Goal: Transaction & Acquisition: Download file/media

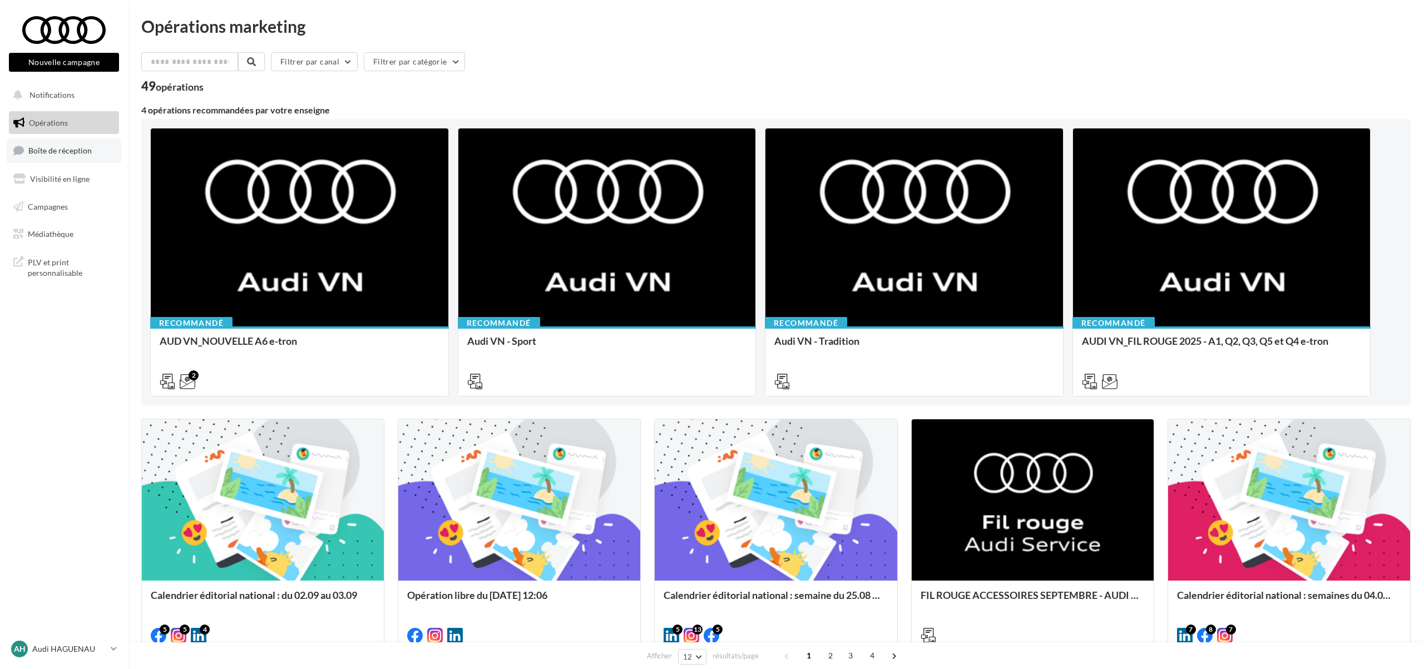
click at [71, 156] on link "Boîte de réception" at bounding box center [64, 150] width 115 height 24
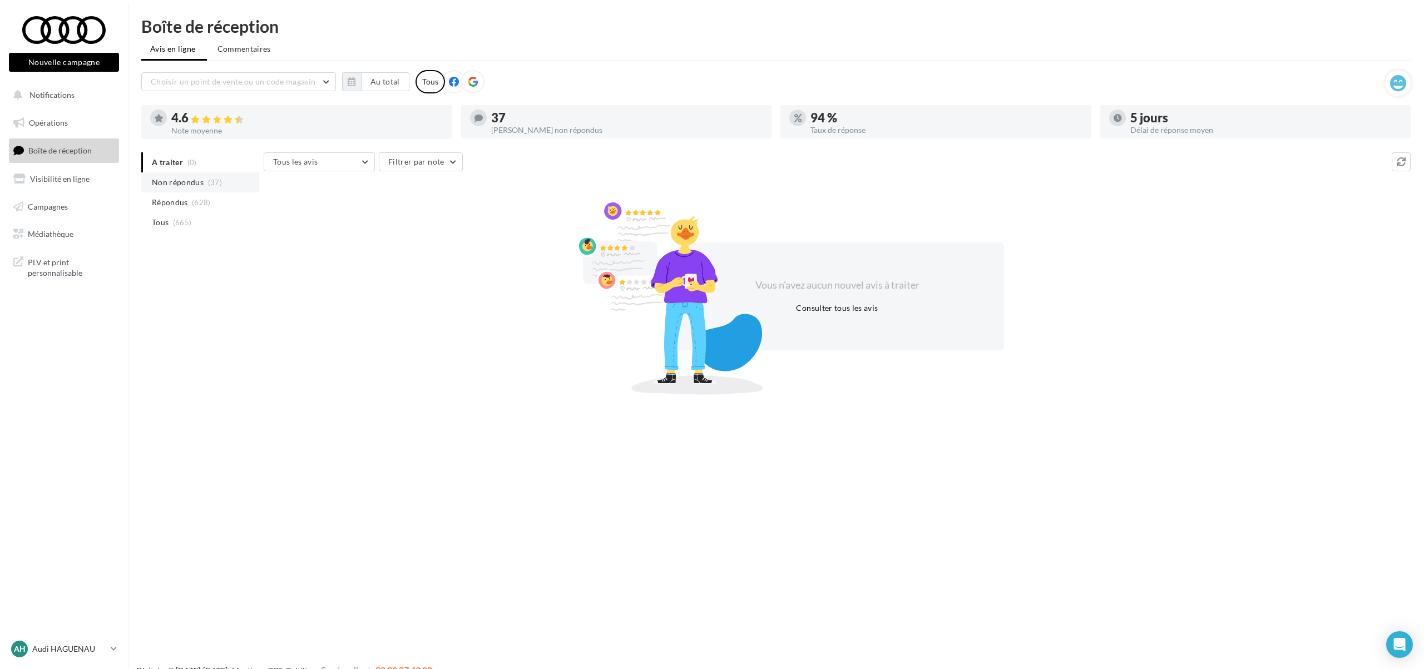
click at [204, 180] on li "Non répondus (37)" at bounding box center [200, 182] width 118 height 20
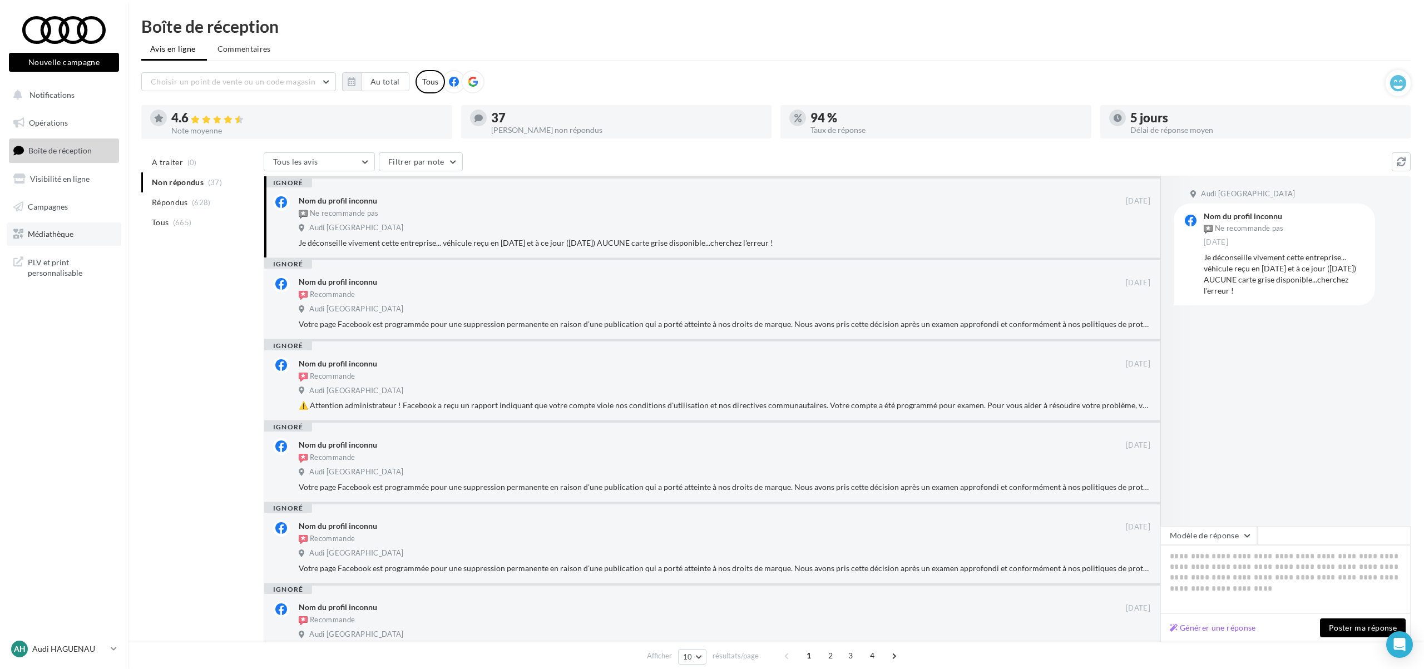
click at [68, 243] on link "Médiathèque" at bounding box center [64, 233] width 115 height 23
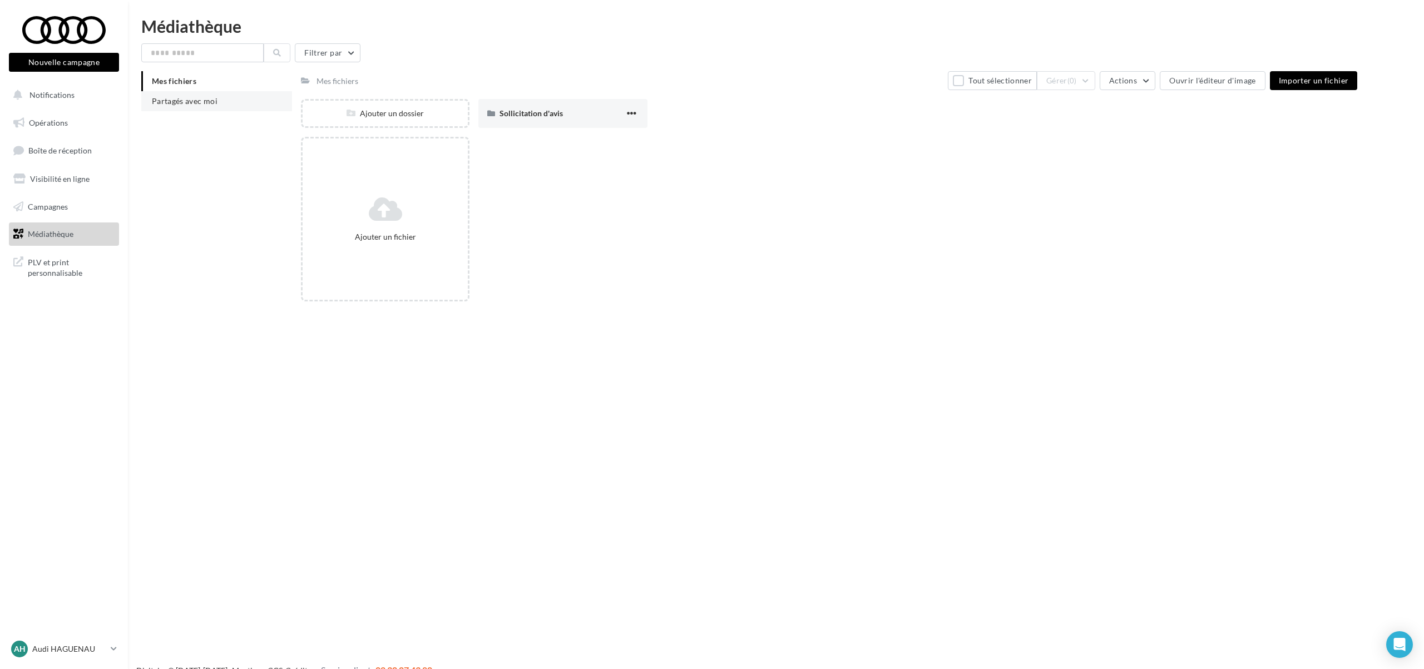
click at [207, 104] on span "Partagés avec moi" at bounding box center [185, 100] width 66 height 9
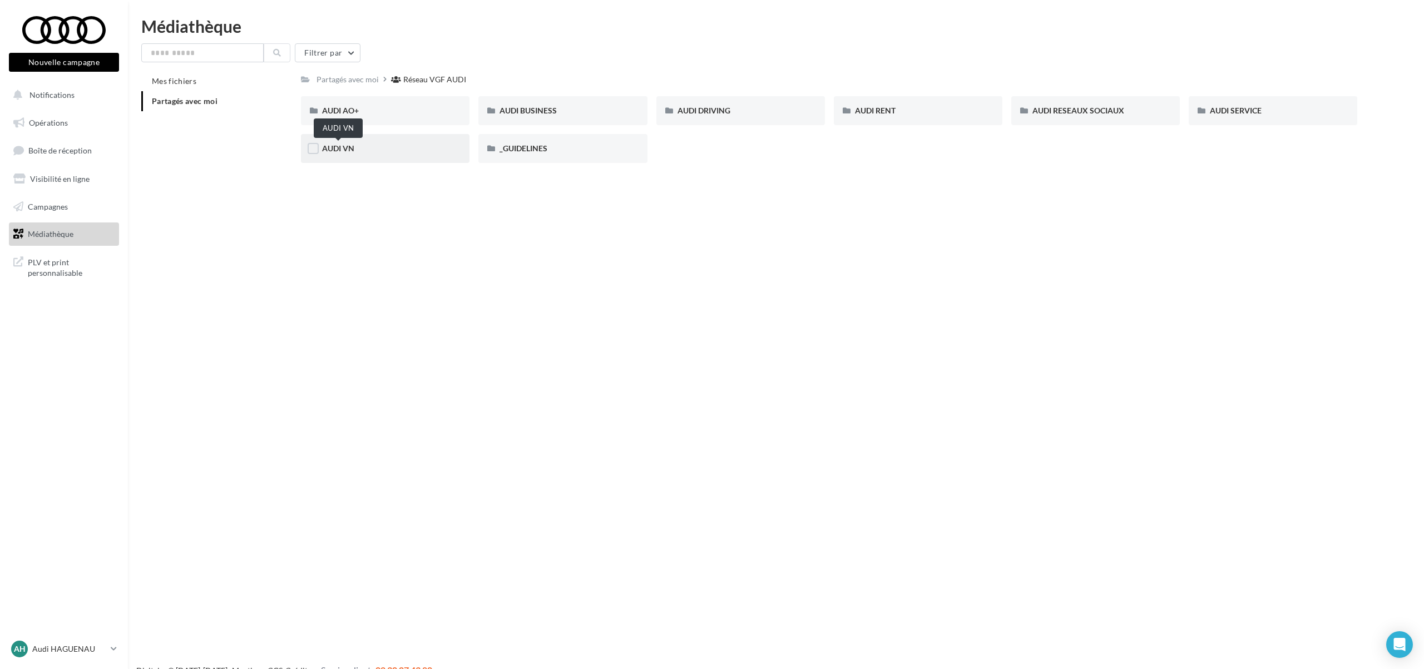
click at [342, 143] on span "AUDI VN" at bounding box center [338, 147] width 32 height 9
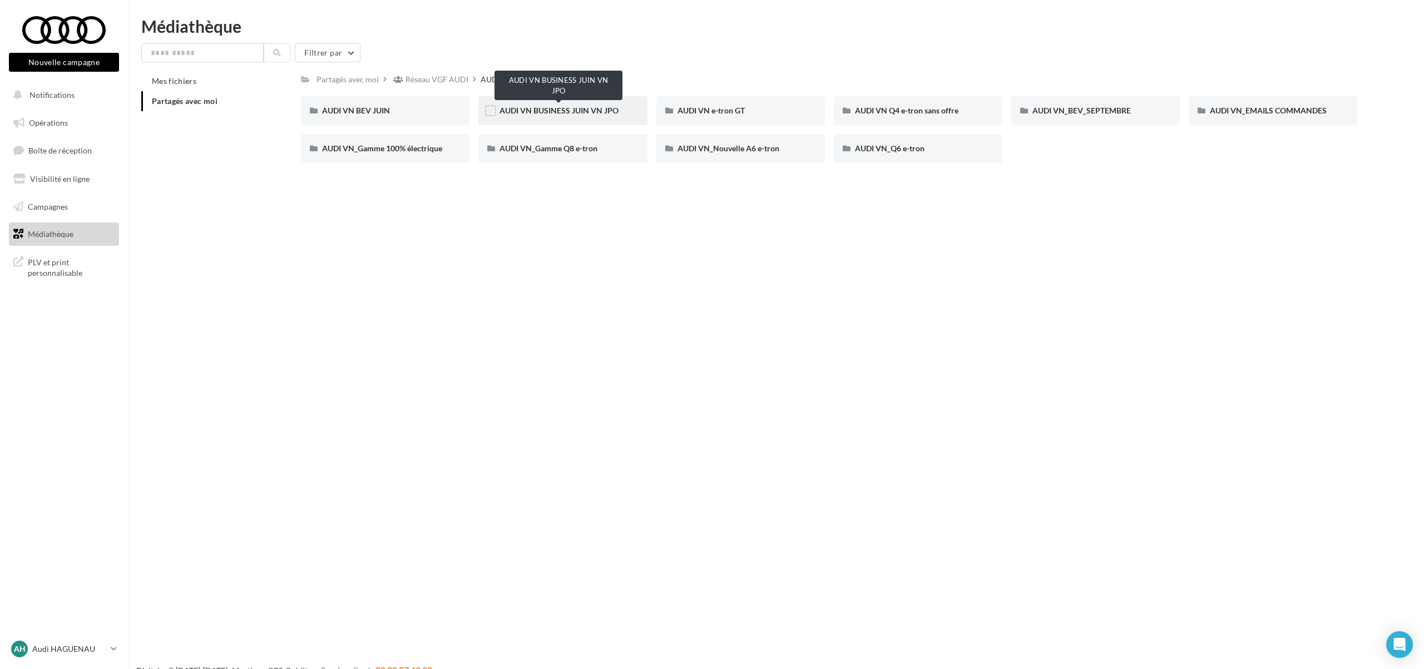
click at [563, 114] on span "AUDI VN BUSINESS JUIN VN JPO" at bounding box center [558, 110] width 119 height 9
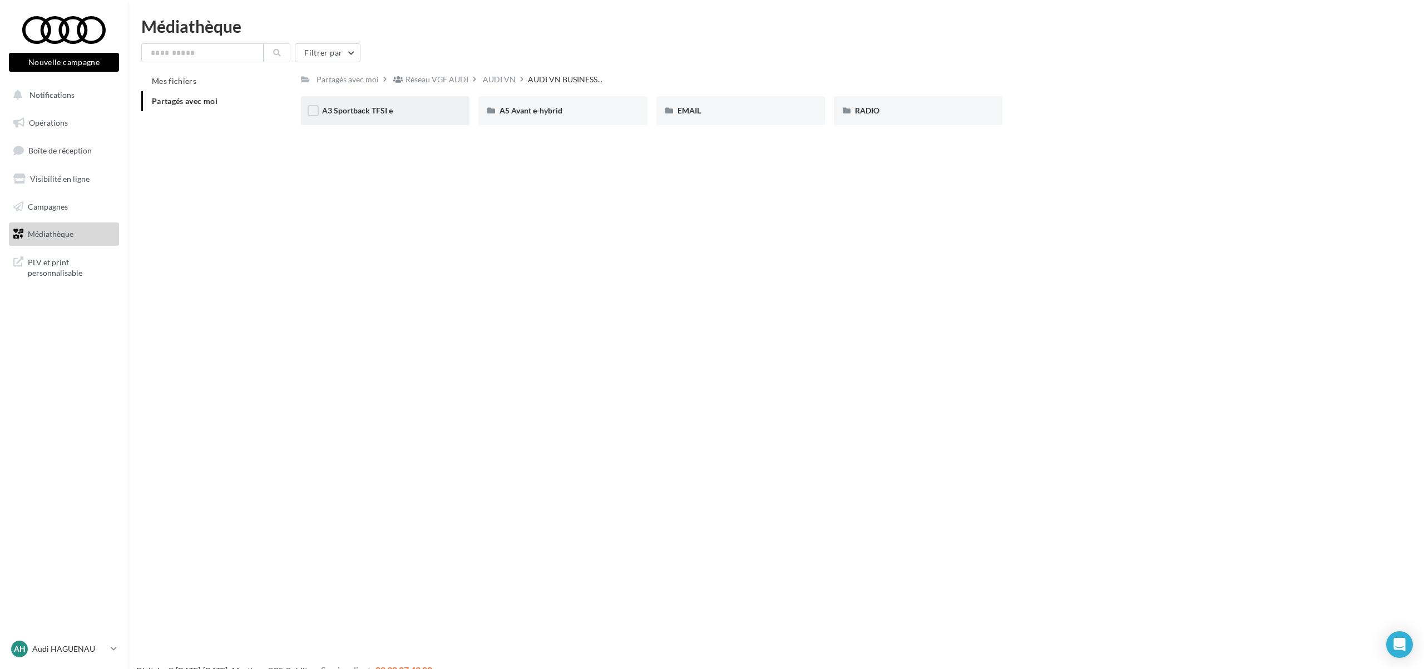
click at [403, 112] on div "A3 Sportback TFSI e" at bounding box center [385, 110] width 126 height 11
click at [693, 117] on div "VOL" at bounding box center [740, 110] width 169 height 29
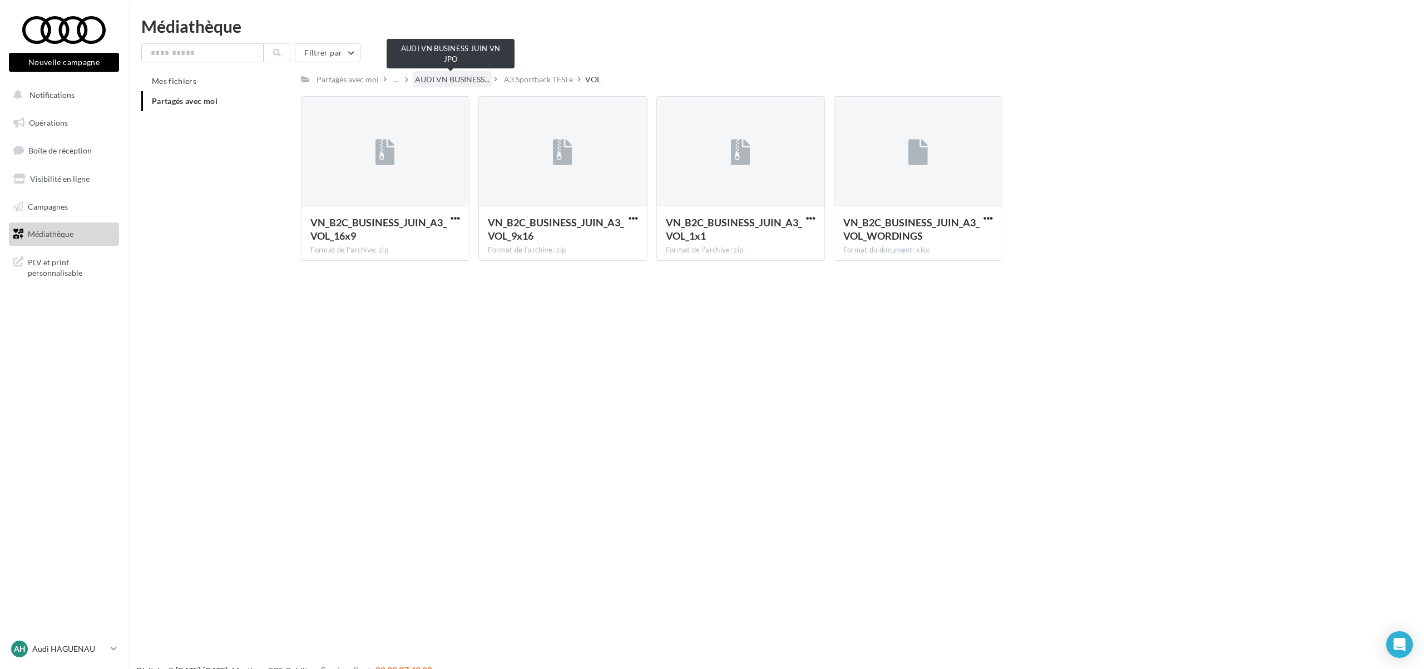
click at [455, 78] on span "AUDI VN BUSINESS..." at bounding box center [452, 79] width 75 height 11
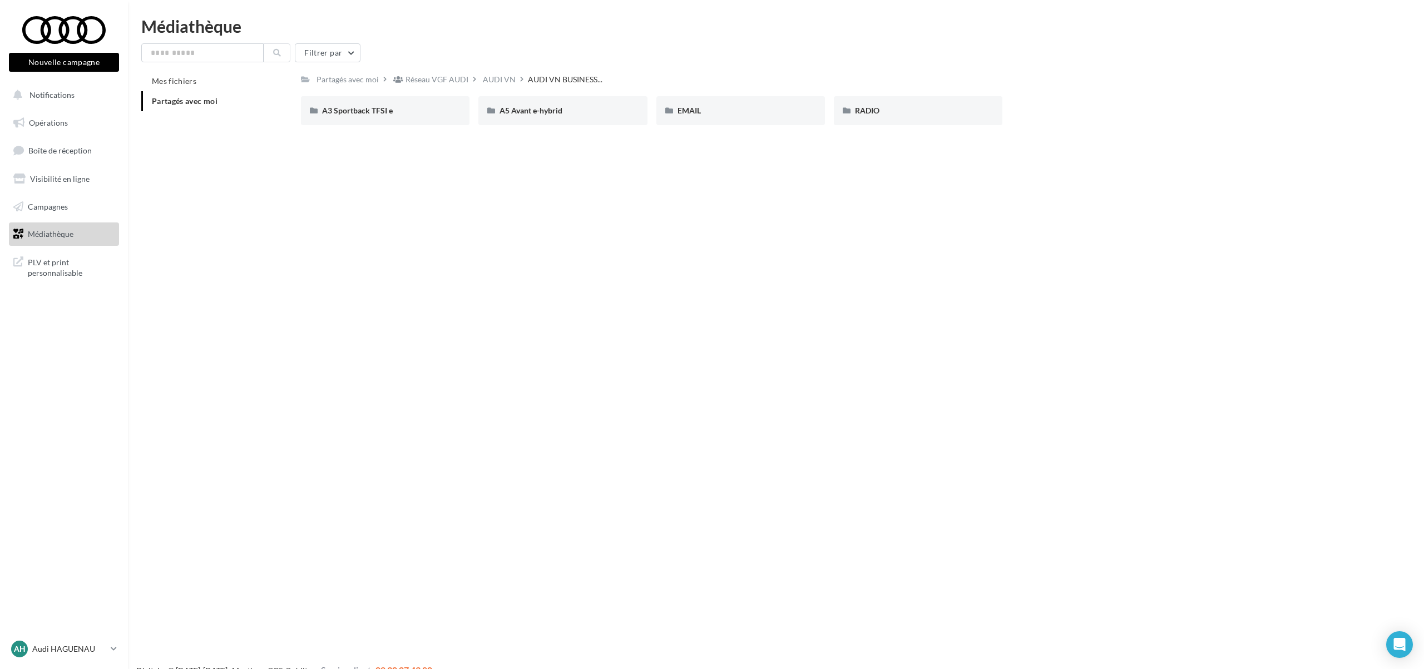
click at [455, 78] on div "Réseau VGF AUDI" at bounding box center [436, 79] width 63 height 11
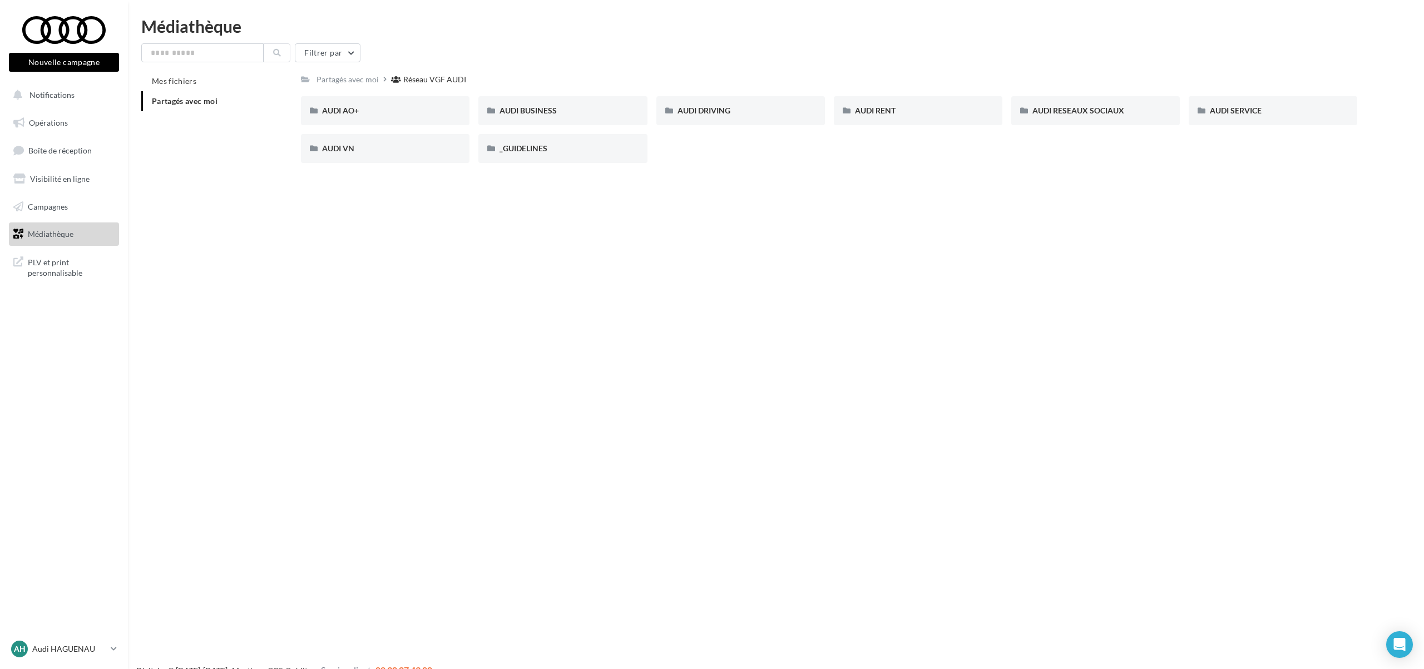
click at [383, 126] on div "AUDI AO+ AUDI AO+ AUDI BUSINESS AUDI BUSINESS AUDI DRIVING AUDI DRIVING AUDI RE…" at bounding box center [833, 134] width 1065 height 76
click at [387, 116] on div "AUDI AO+" at bounding box center [385, 110] width 169 height 29
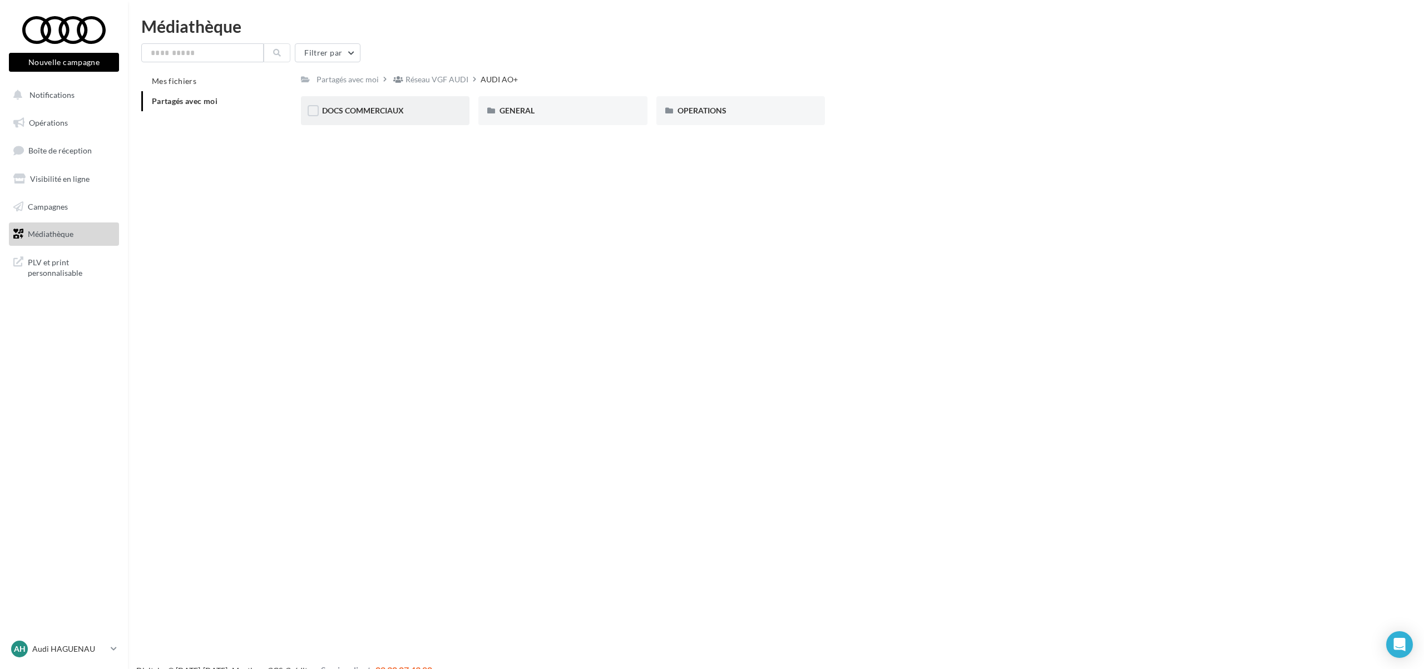
click at [418, 121] on div "DOCS COMMERCIAUX" at bounding box center [385, 110] width 169 height 29
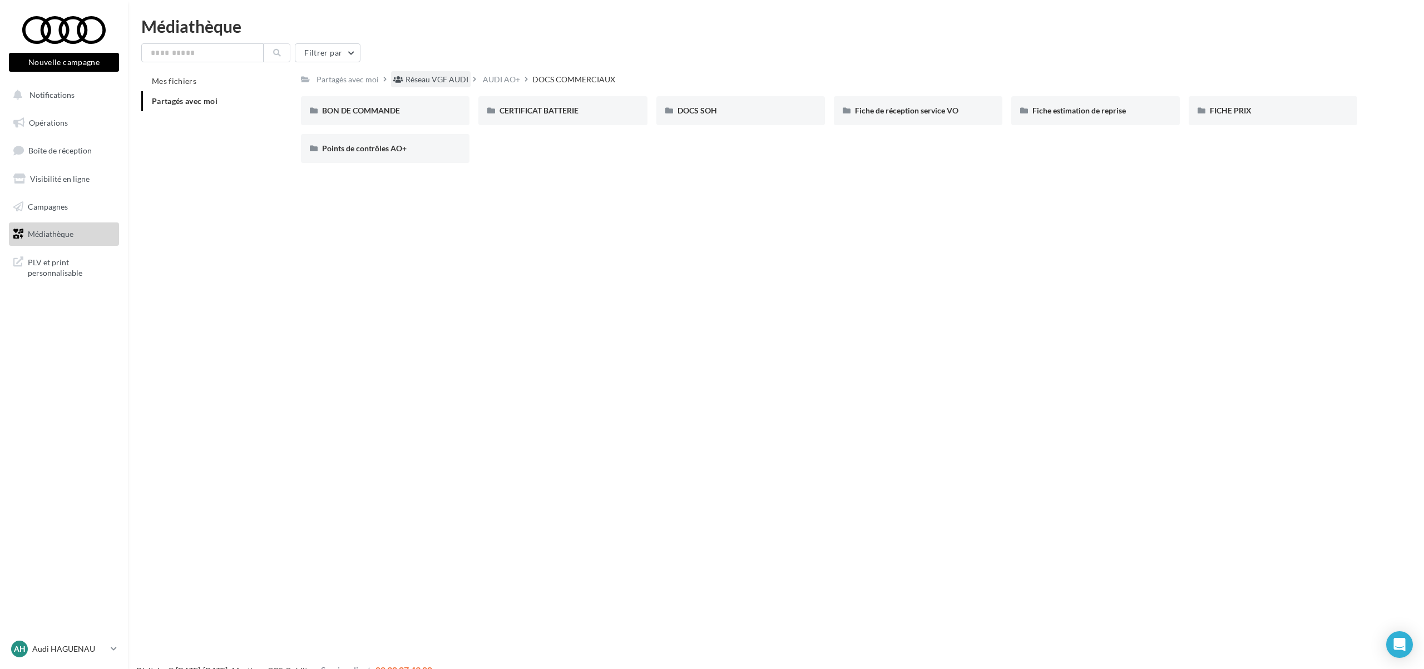
click at [429, 83] on div "Réseau VGF AUDI" at bounding box center [436, 79] width 63 height 11
click at [719, 112] on span "AUDI DRIVING" at bounding box center [703, 110] width 53 height 9
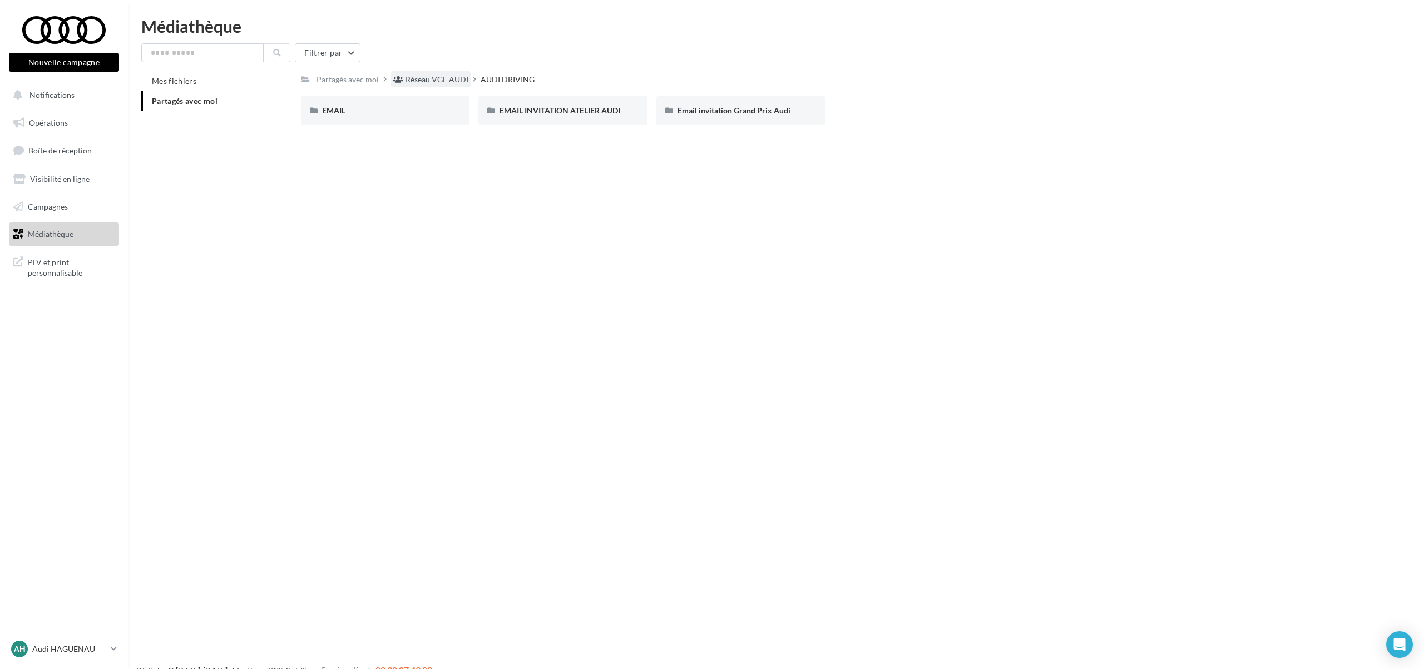
click at [423, 81] on div "Réseau VGF AUDI" at bounding box center [436, 79] width 63 height 11
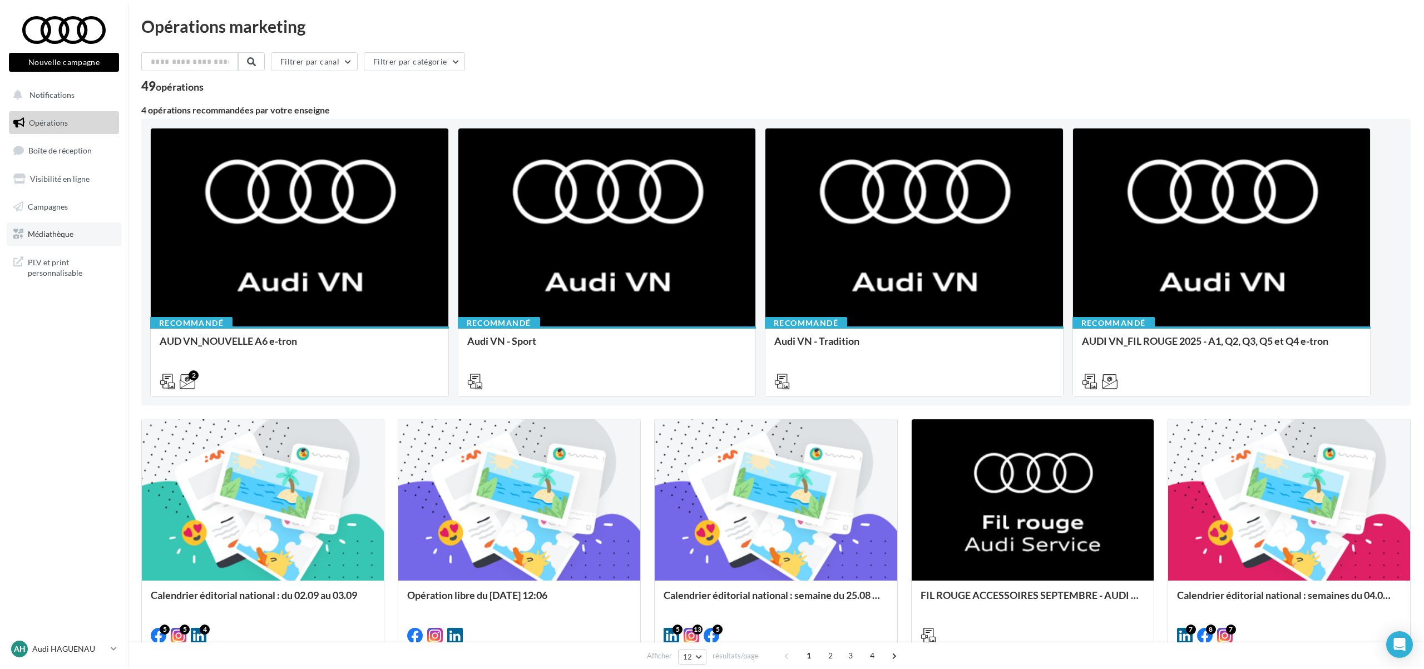
click at [51, 224] on link "Médiathèque" at bounding box center [64, 233] width 115 height 23
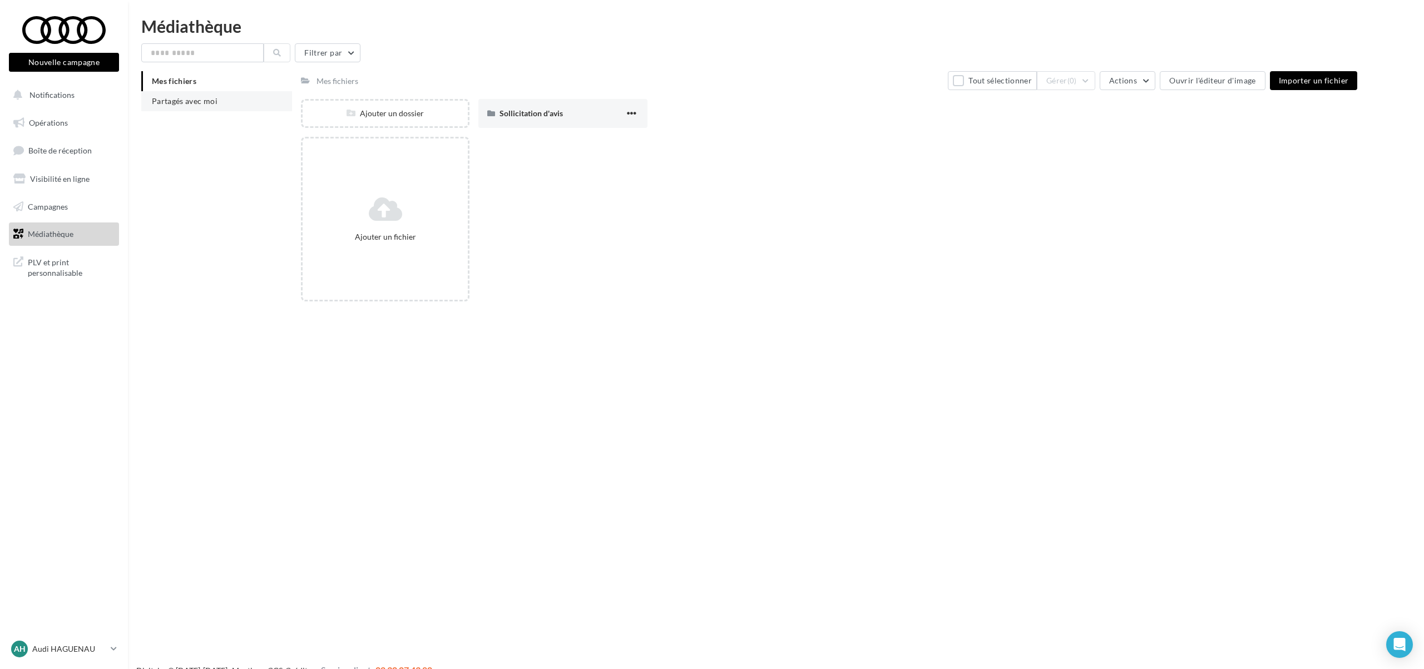
click at [229, 103] on li "Partagés avec moi" at bounding box center [216, 101] width 151 height 20
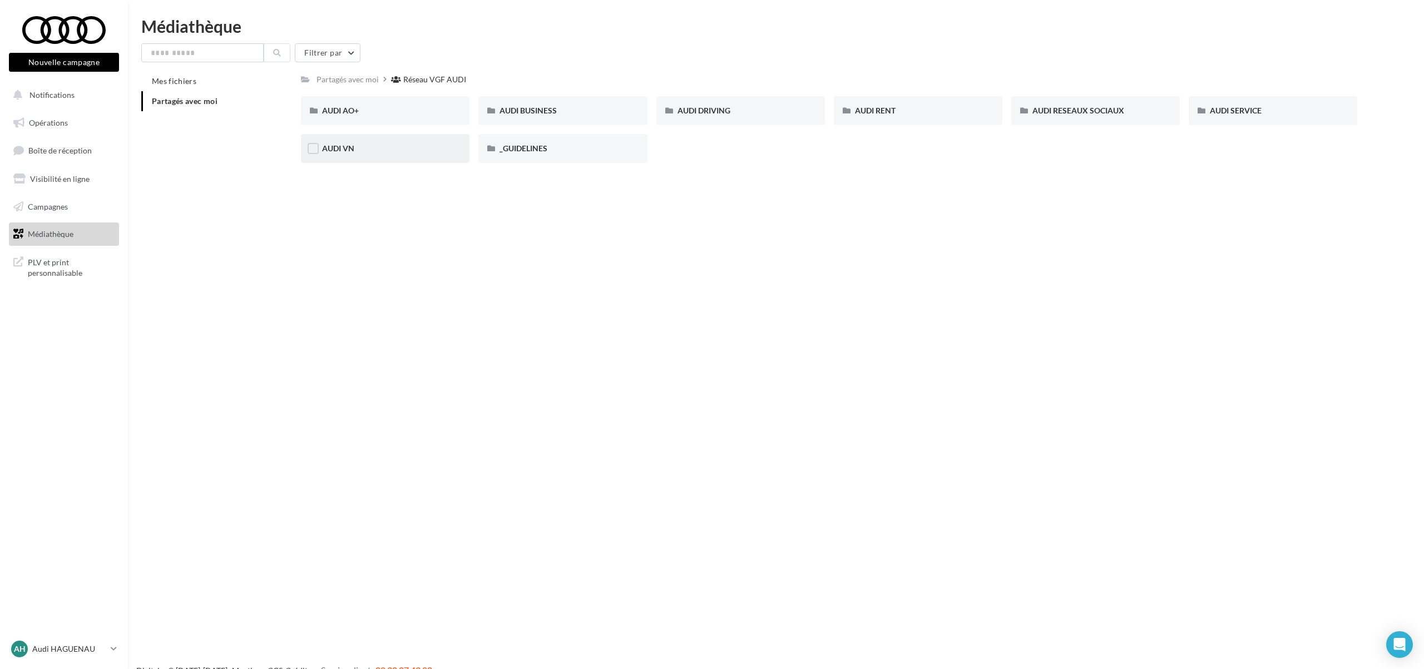
click at [419, 159] on div "AUDI VN" at bounding box center [385, 148] width 169 height 29
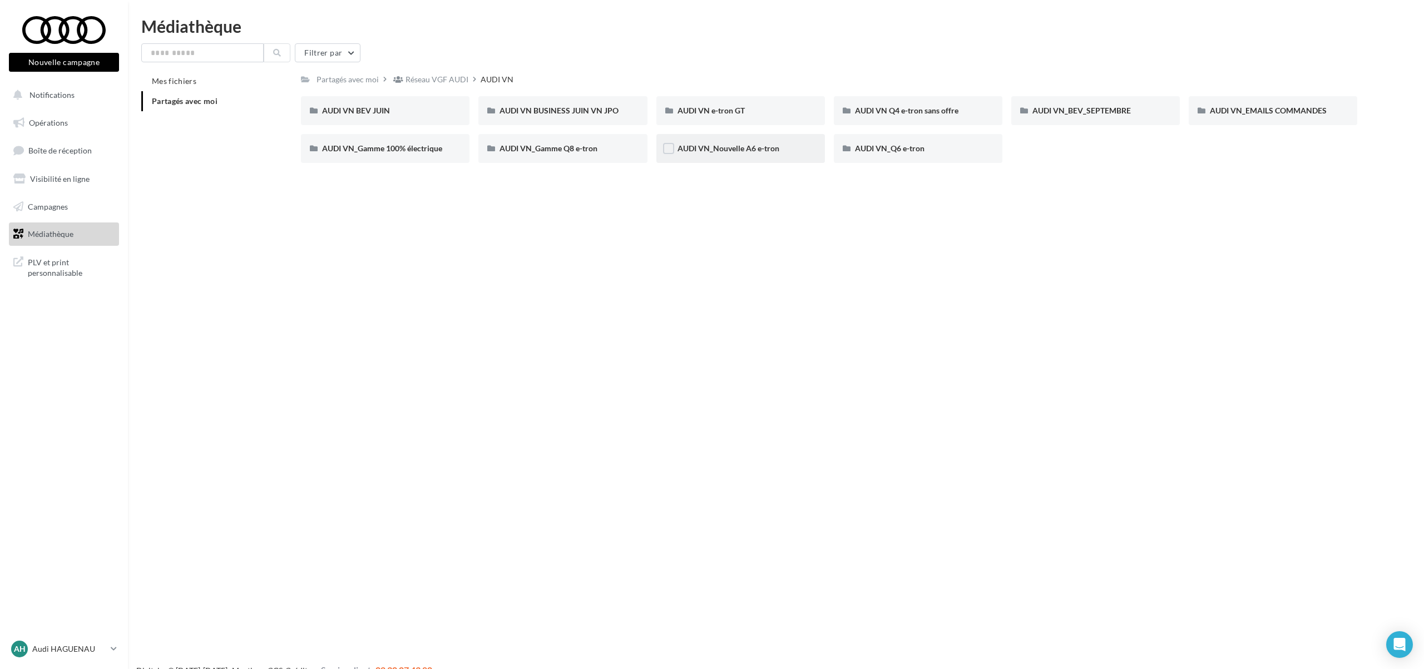
click at [746, 140] on div "AUDI VN_Nouvelle A6 e-tron" at bounding box center [740, 148] width 169 height 29
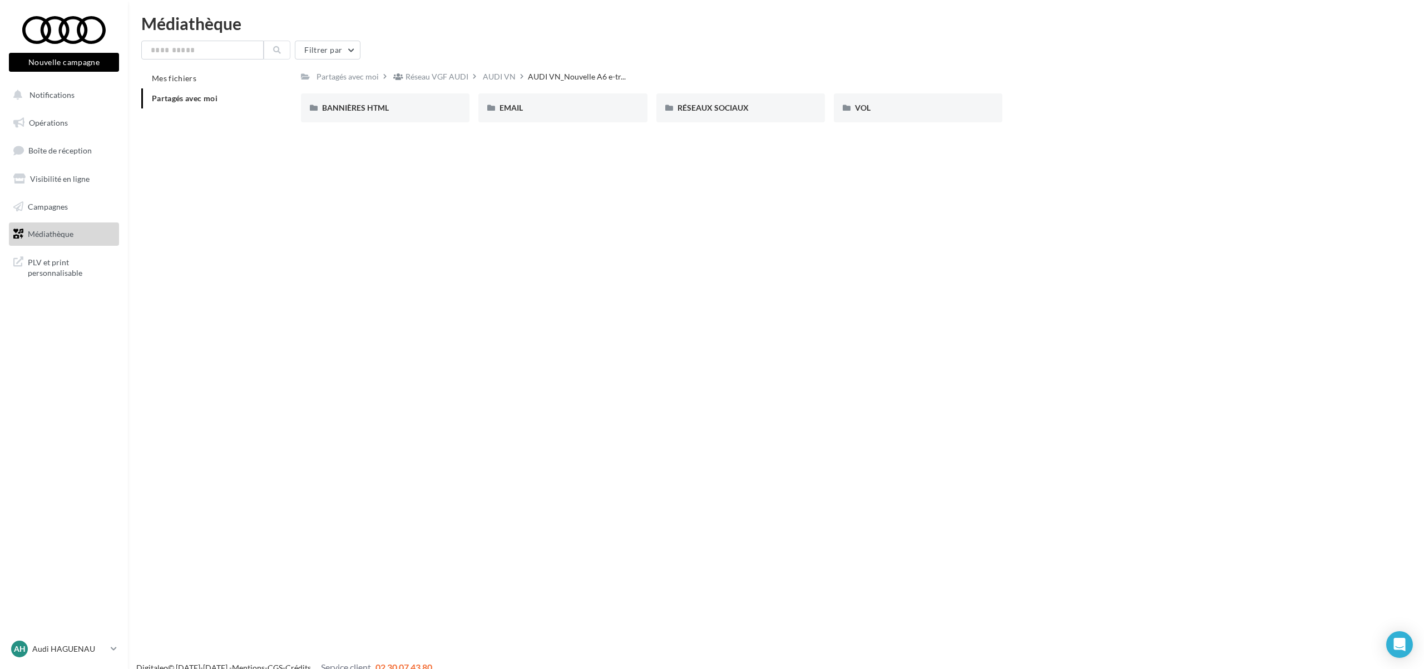
scroll to position [2, 0]
click at [411, 120] on div "BANNIÈRES HTML" at bounding box center [385, 108] width 169 height 29
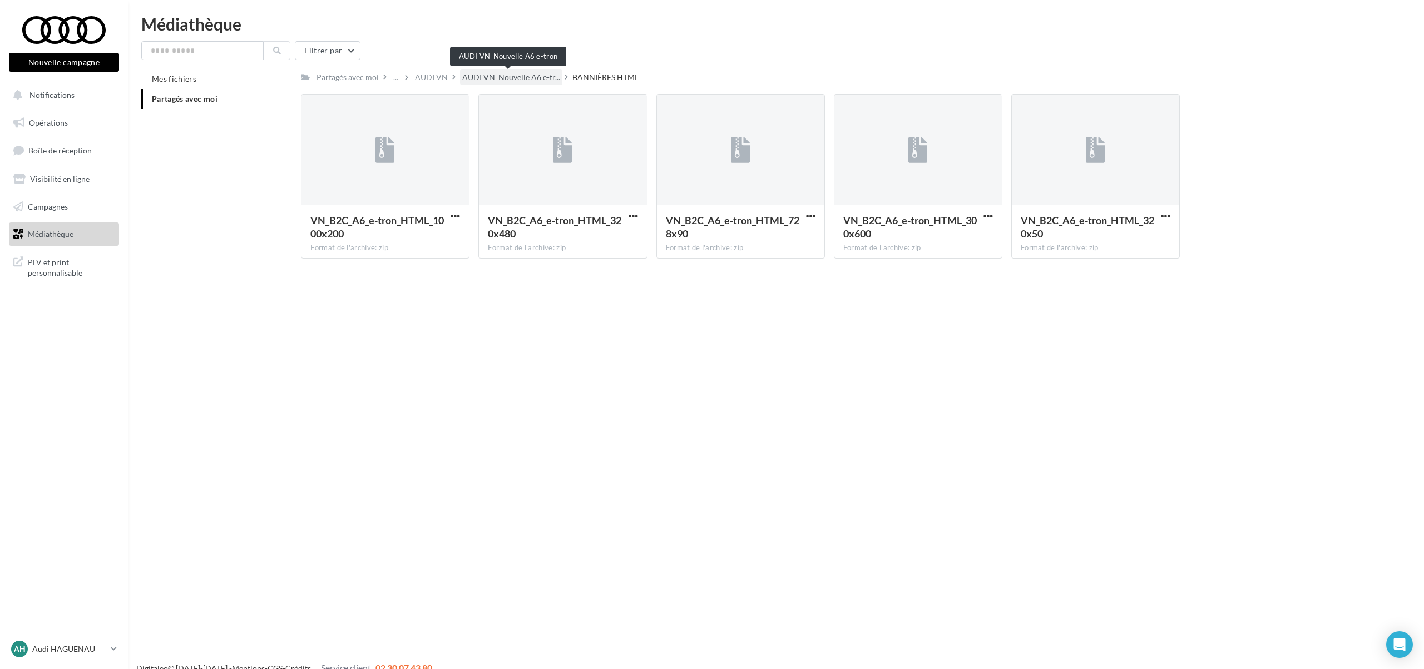
click at [508, 75] on span "AUDI VN_Nouvelle A6 e-tr..." at bounding box center [511, 77] width 98 height 11
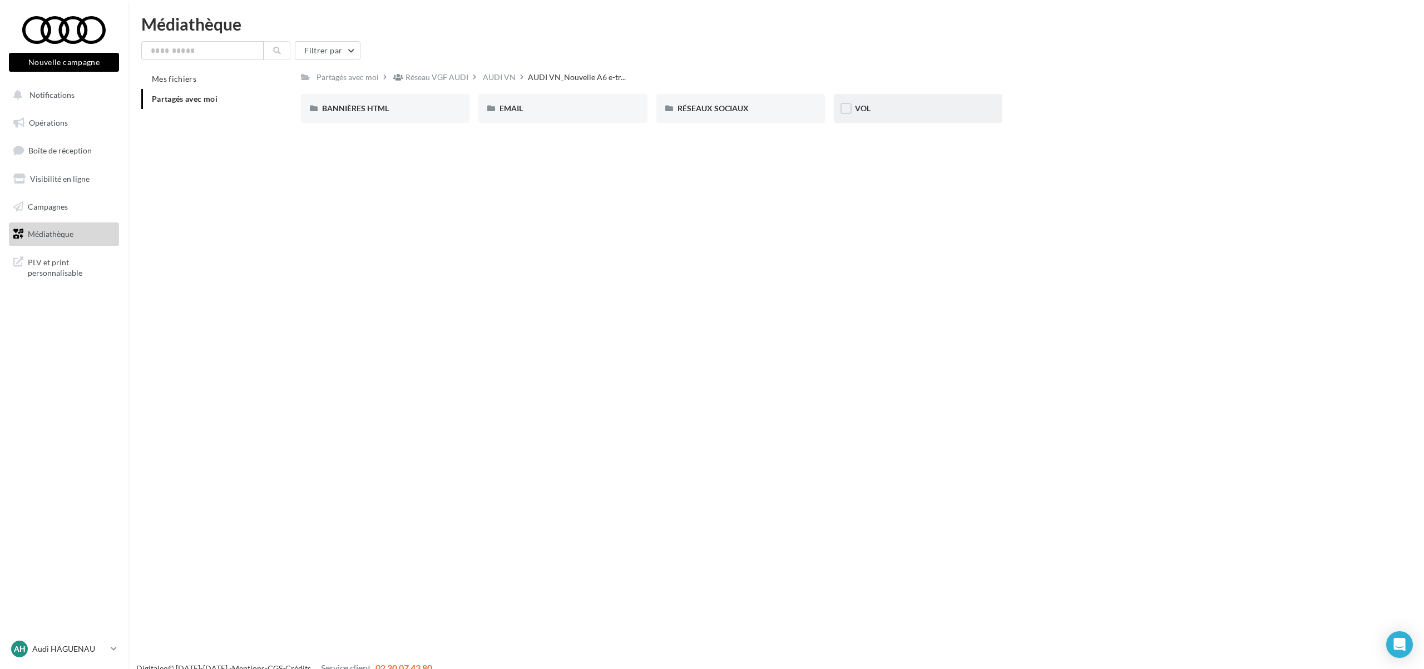
click at [872, 108] on div "VOL" at bounding box center [918, 108] width 126 height 11
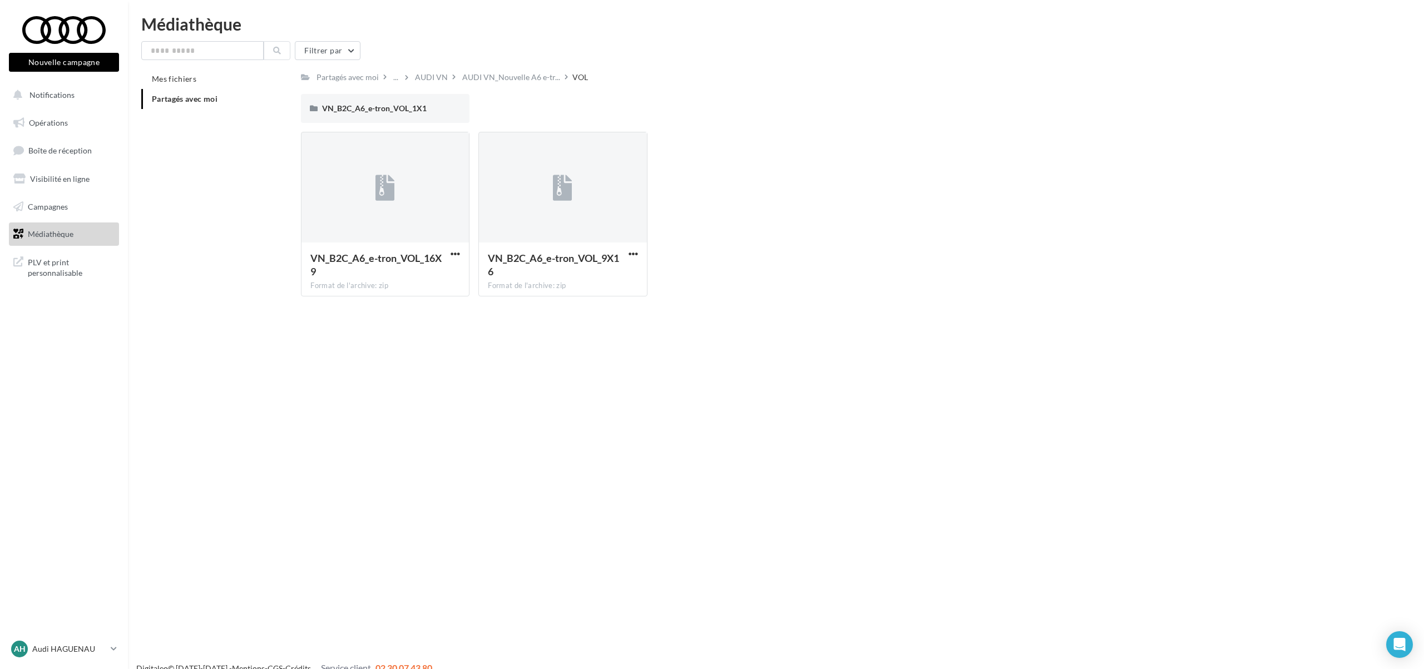
click at [516, 78] on span "AUDI VN_Nouvelle A6 e-tr..." at bounding box center [511, 77] width 98 height 11
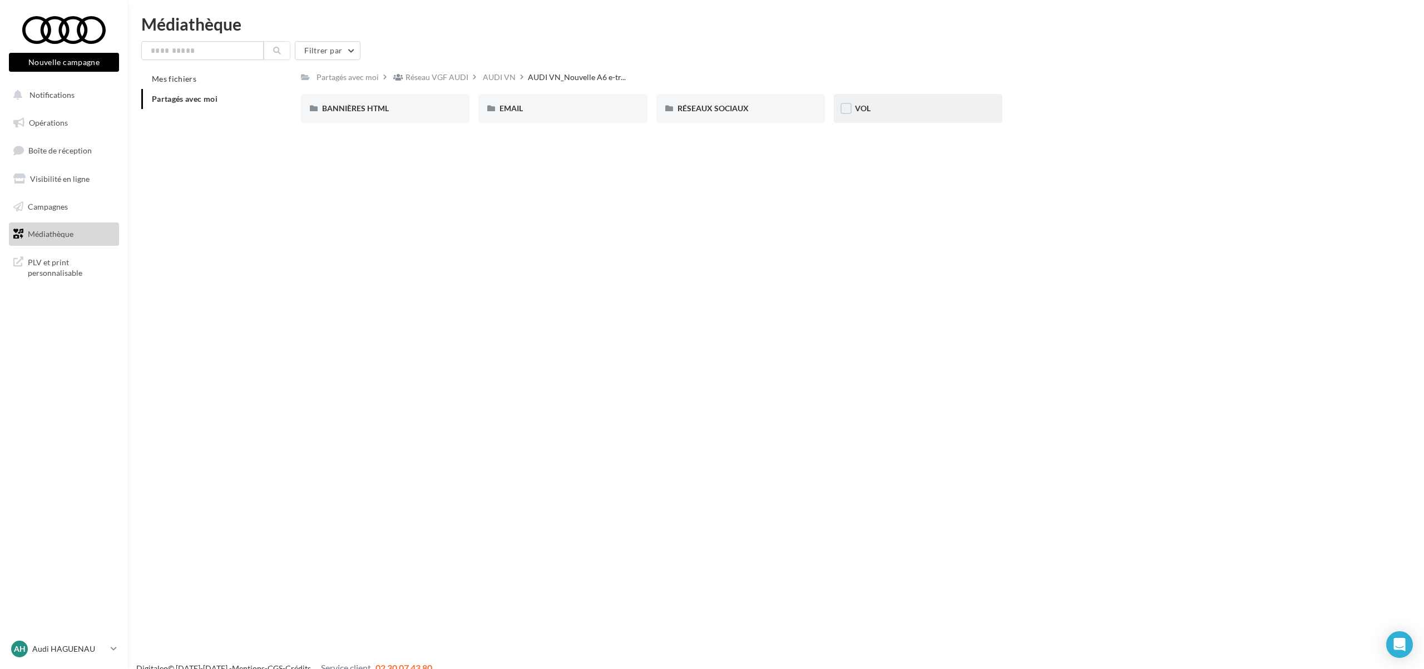
click at [914, 106] on div "VOL" at bounding box center [918, 108] width 126 height 11
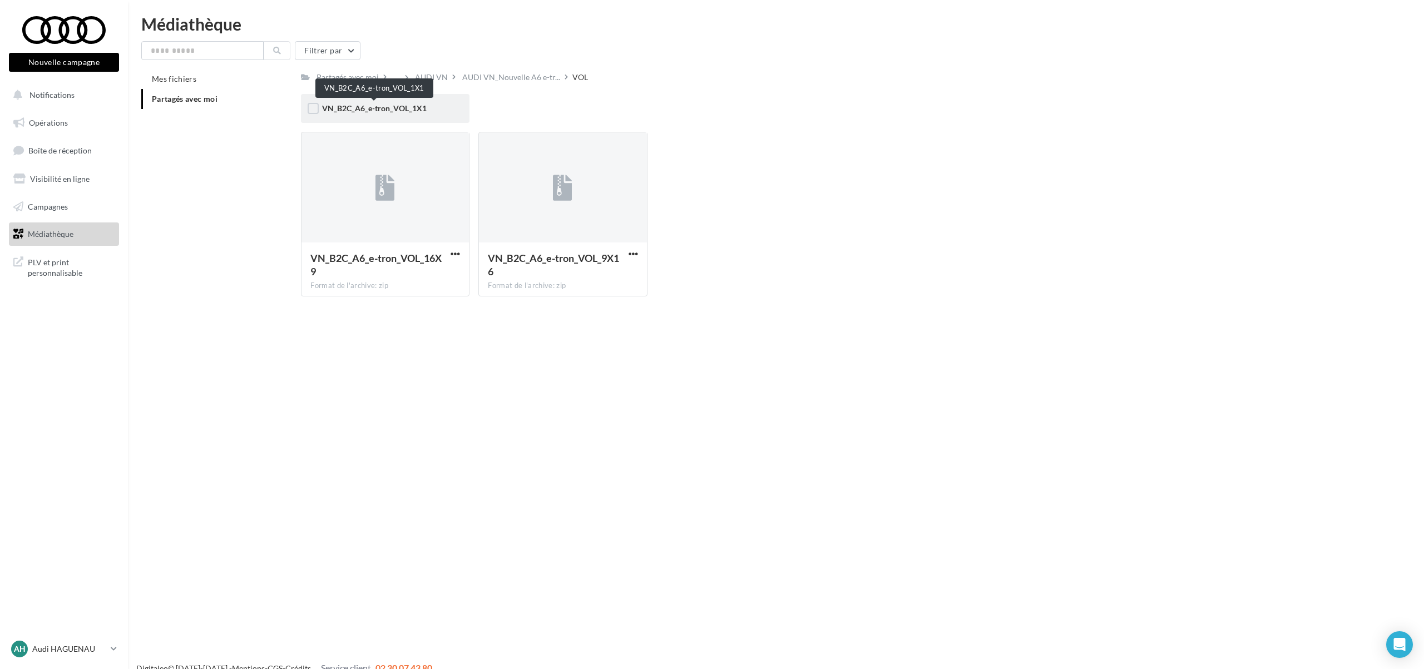
click at [389, 111] on span "VN_B2C_A6_e-tron_VOL_1X1" at bounding box center [374, 107] width 105 height 9
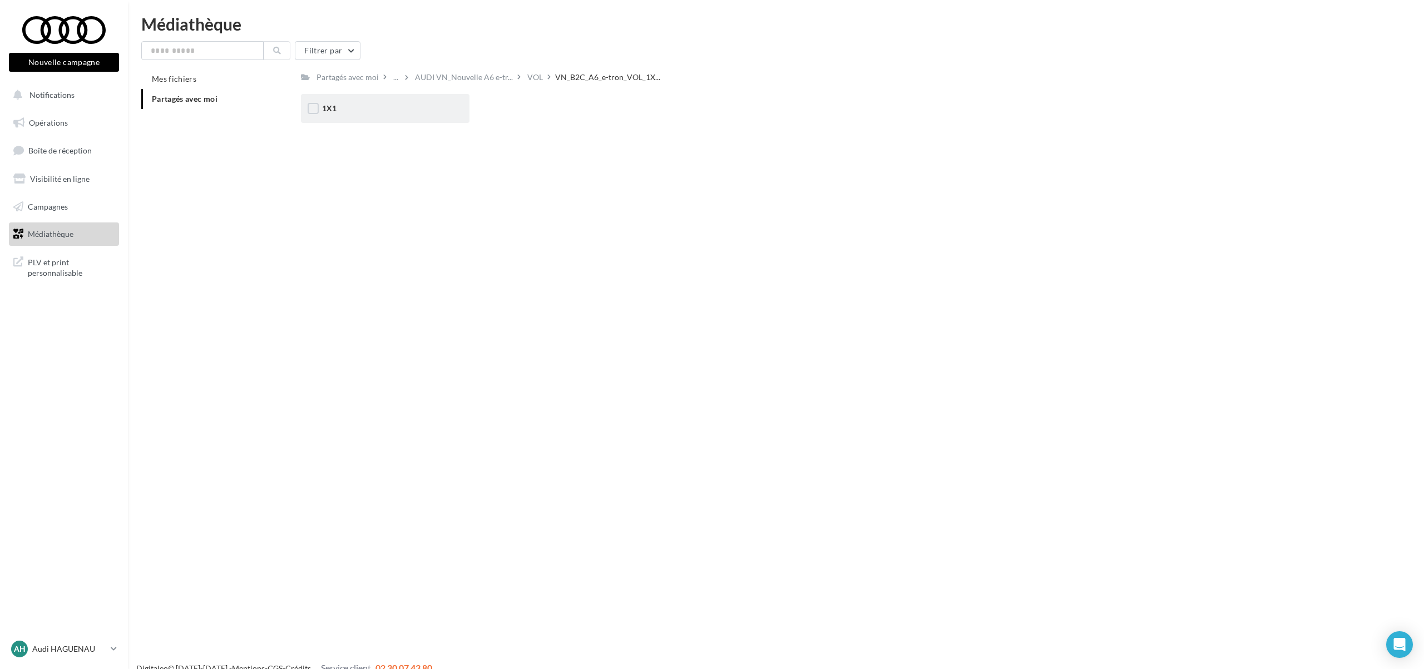
click at [425, 118] on div "1X1" at bounding box center [385, 108] width 169 height 29
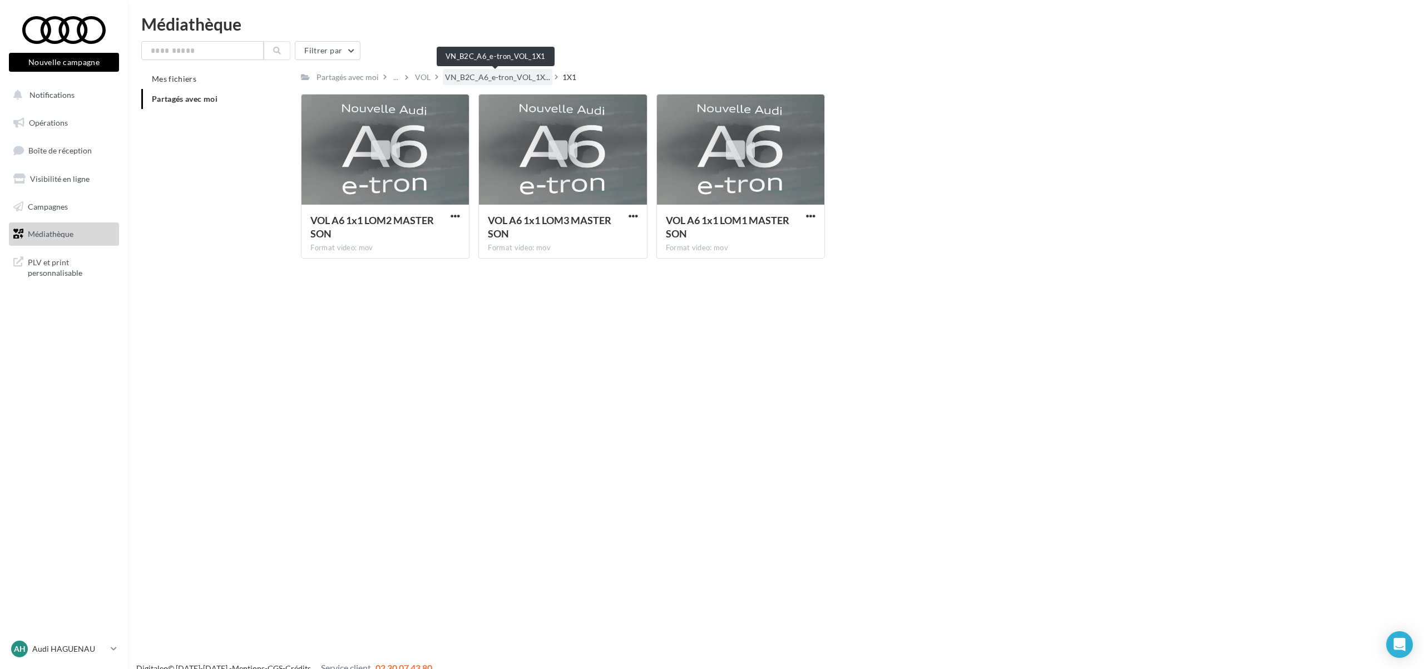
click at [517, 76] on span "VN_B2C_A6_e-tron_VOL_1X..." at bounding box center [497, 77] width 105 height 11
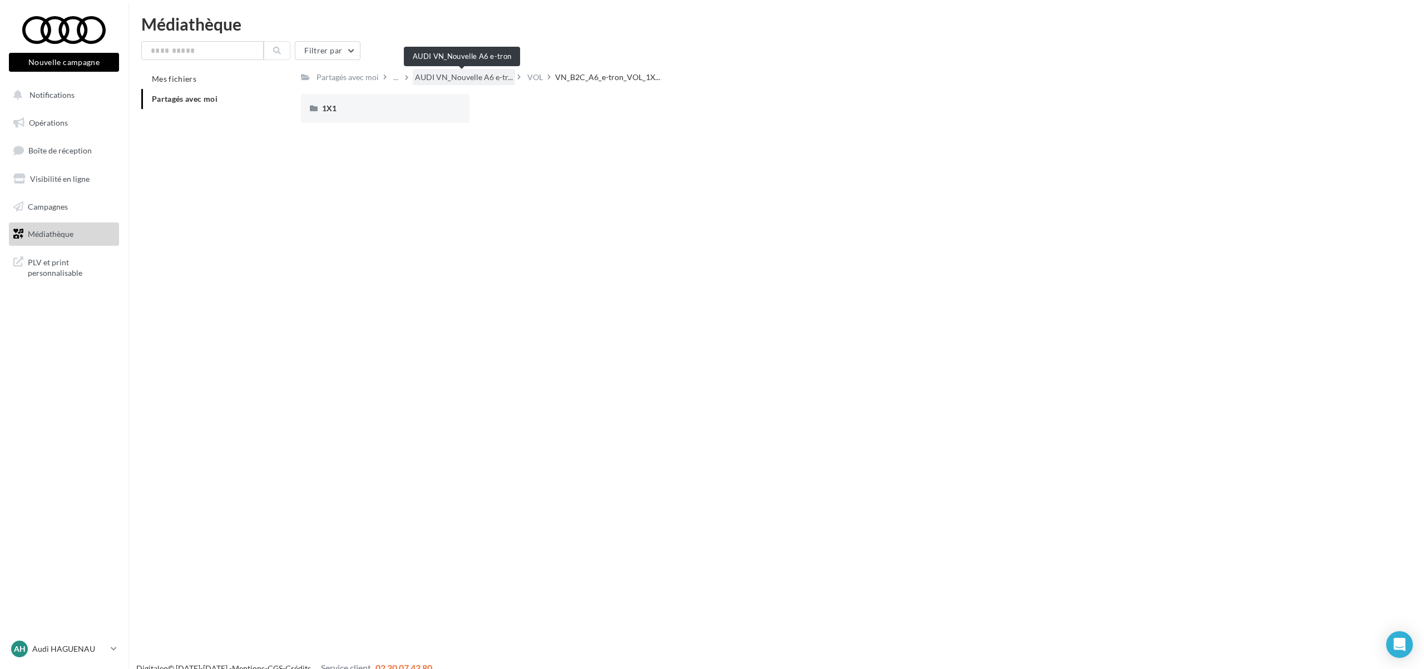
click at [498, 77] on span "AUDI VN_Nouvelle A6 e-tr..." at bounding box center [464, 77] width 98 height 11
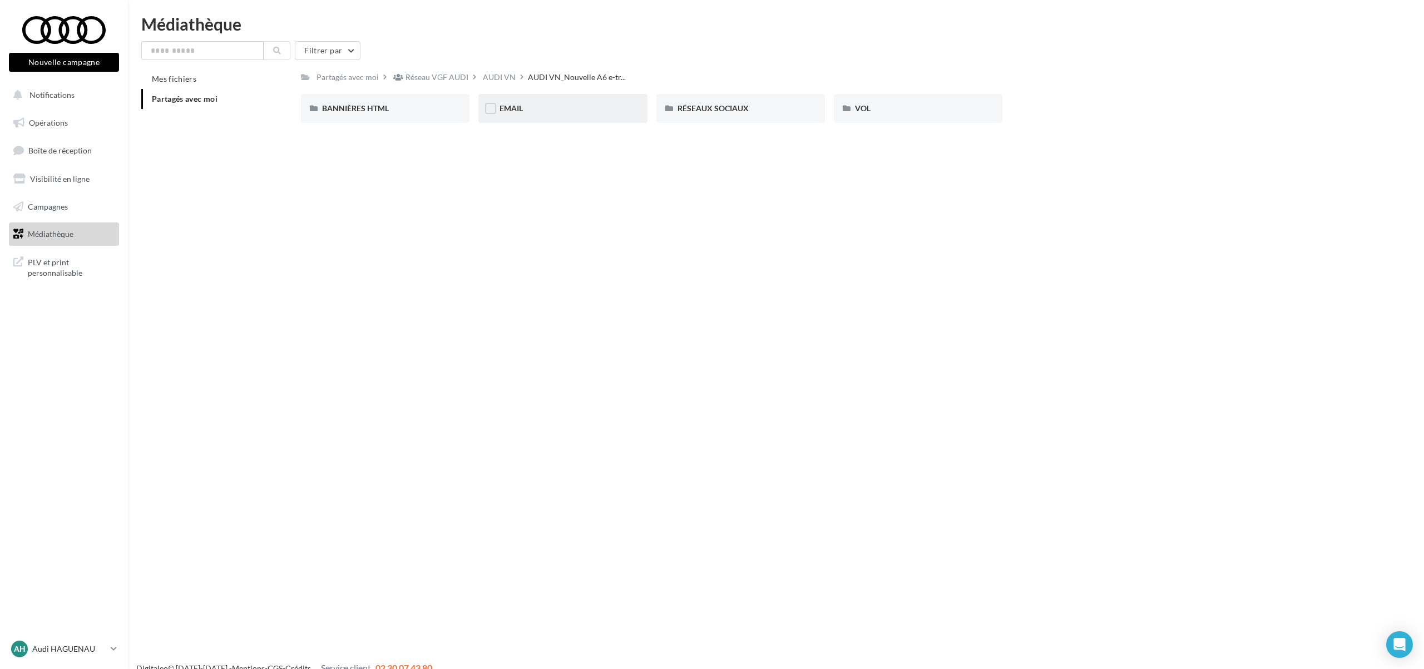
click at [581, 116] on div "EMAIL" at bounding box center [562, 108] width 169 height 29
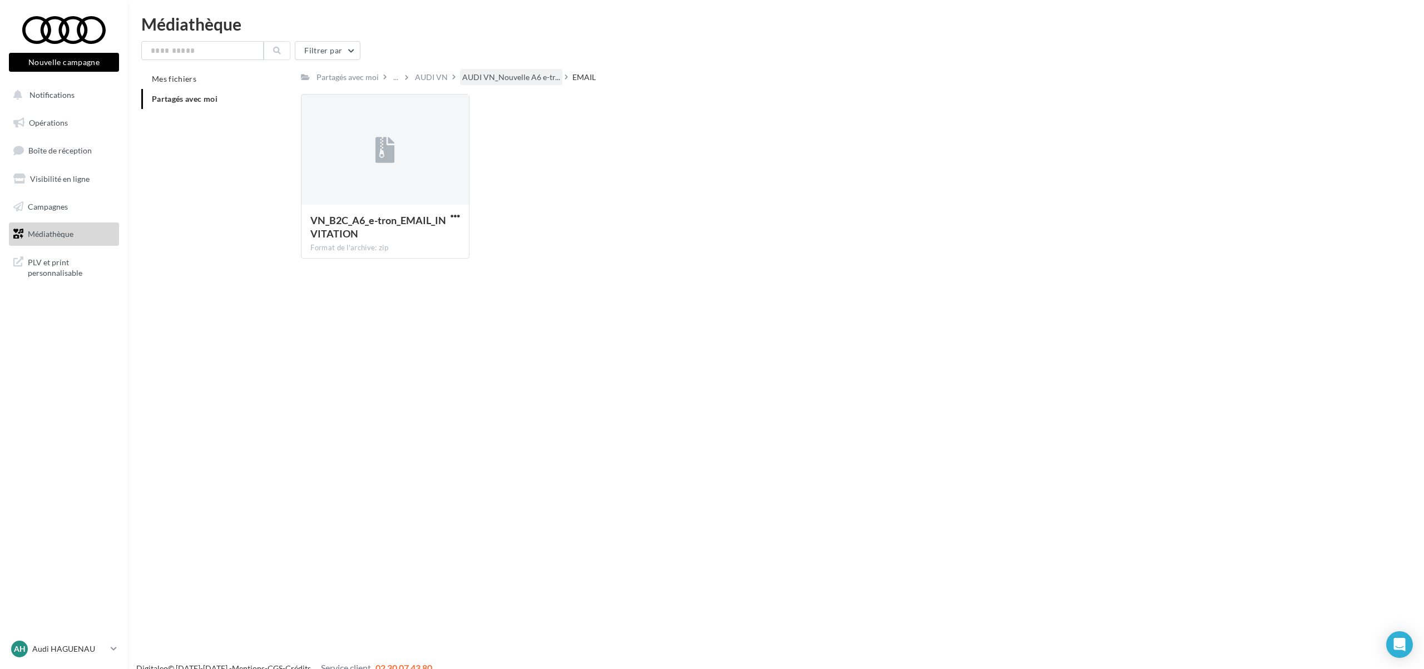
click at [476, 81] on span "AUDI VN_Nouvelle A6 e-tr..." at bounding box center [511, 77] width 98 height 11
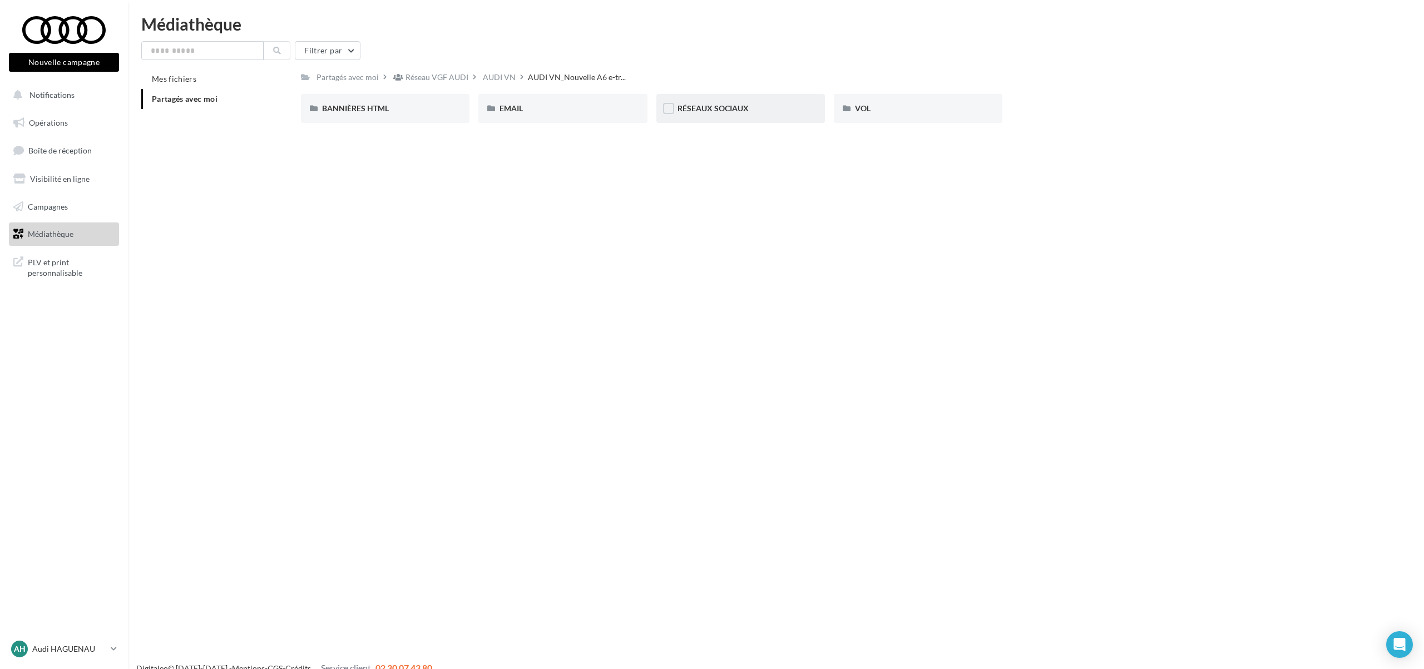
click at [676, 106] on div "RÉSEAUX SOCIAUX" at bounding box center [740, 108] width 169 height 29
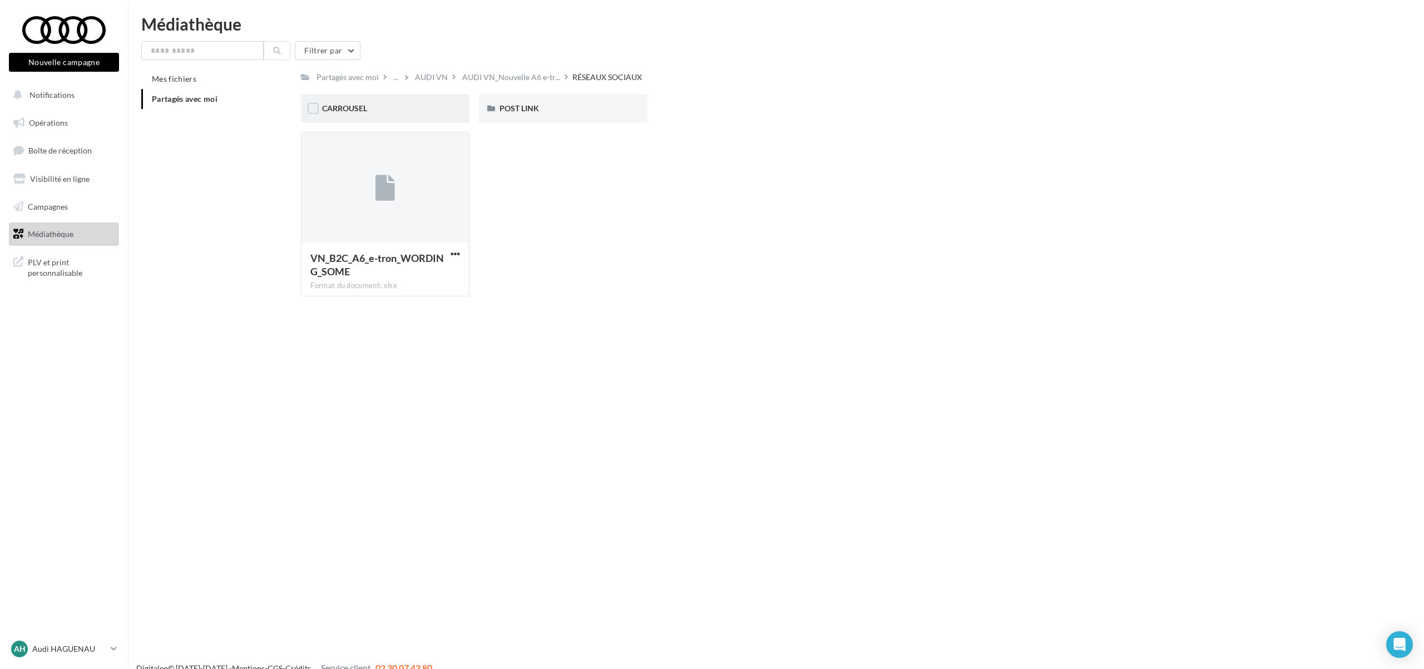
click at [430, 116] on div "CARROUSEL" at bounding box center [385, 108] width 169 height 29
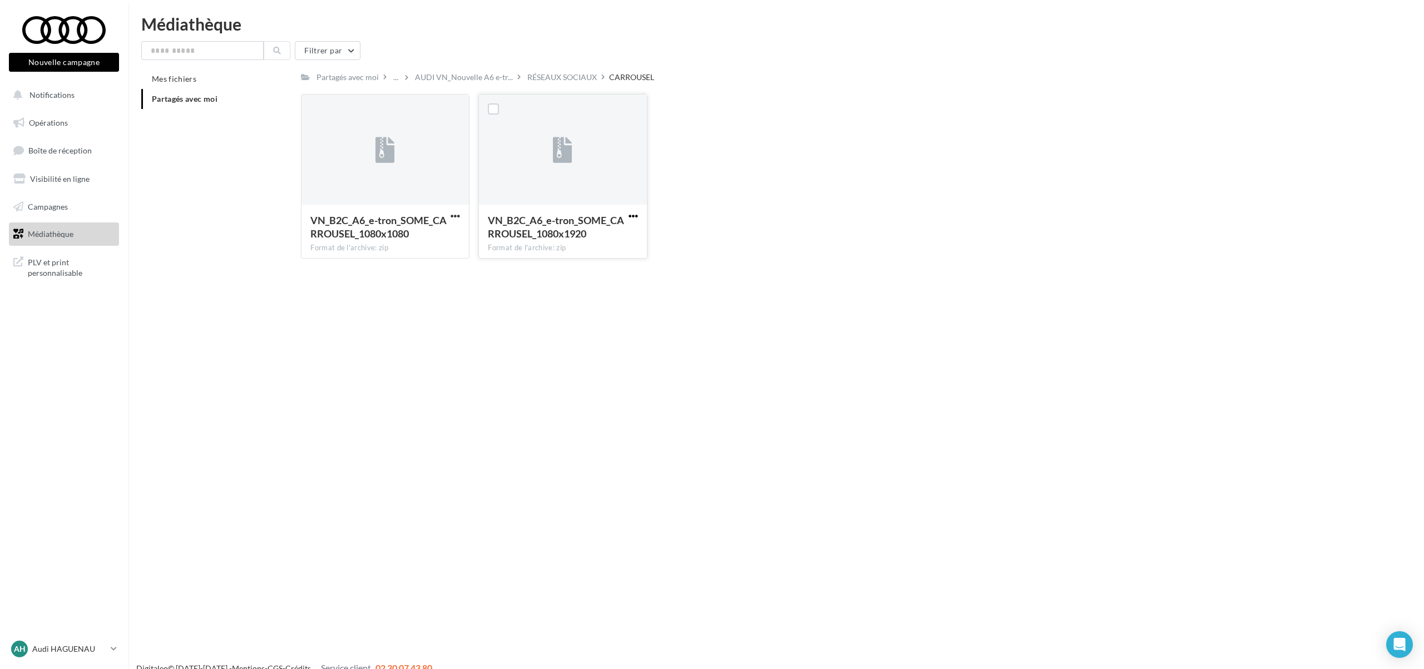
click at [629, 217] on span "button" at bounding box center [632, 215] width 9 height 9
click at [614, 237] on button "Télécharger" at bounding box center [584, 238] width 111 height 29
click at [449, 217] on button "button" at bounding box center [455, 216] width 14 height 11
drag, startPoint x: 442, startPoint y: 237, endPoint x: 501, endPoint y: 250, distance: 60.4
click at [442, 237] on button "Télécharger" at bounding box center [406, 238] width 111 height 29
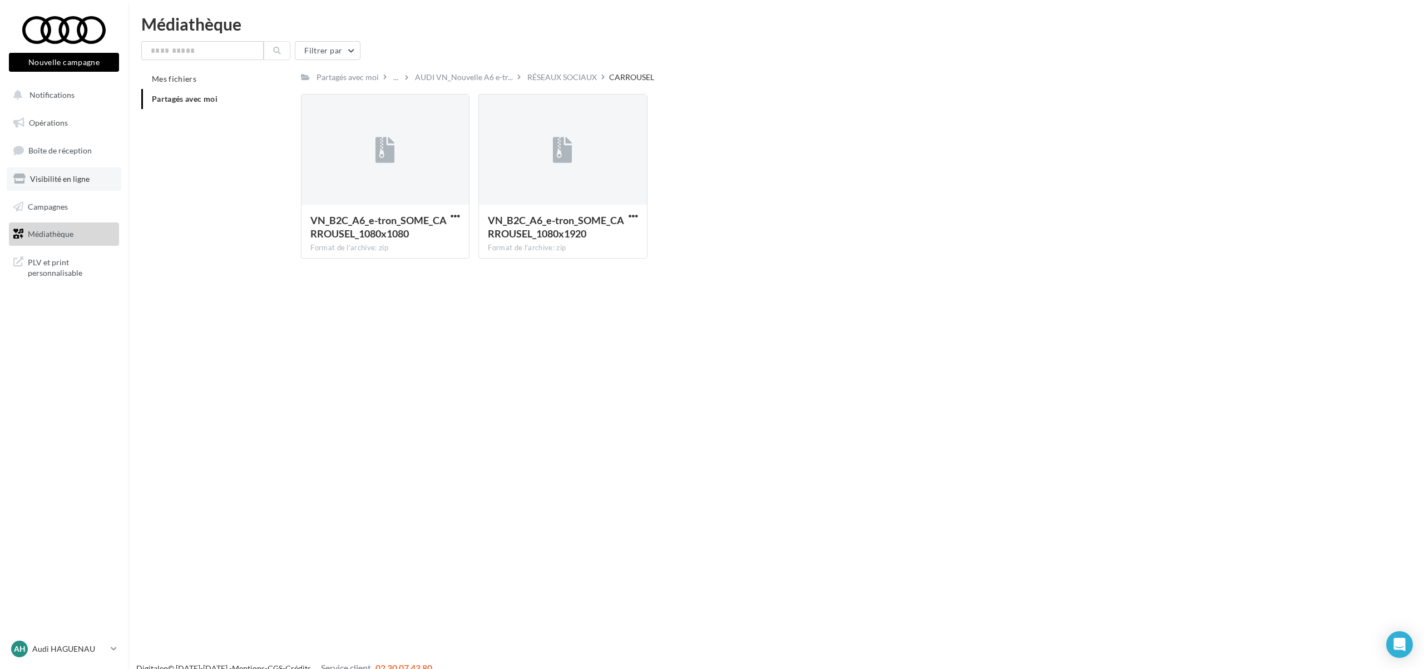
click at [74, 185] on link "Visibilité en ligne" at bounding box center [64, 178] width 115 height 23
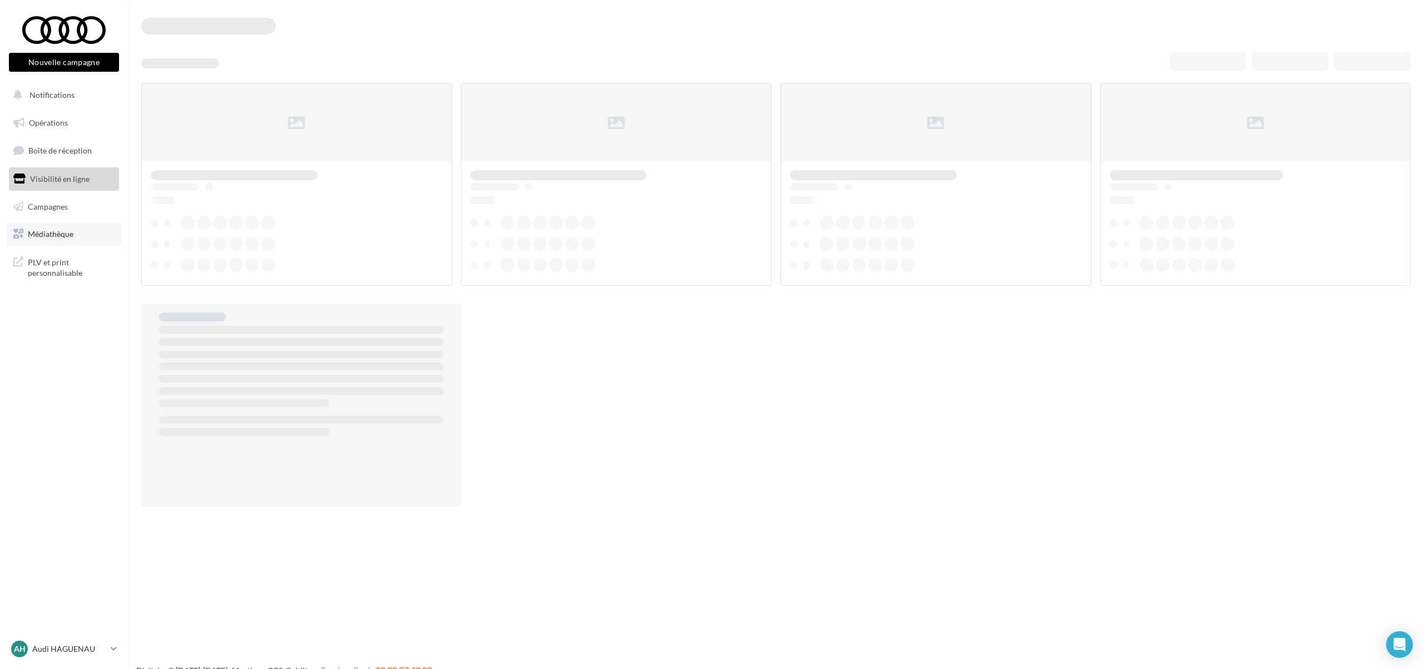
click at [58, 234] on span "Médiathèque" at bounding box center [51, 233] width 46 height 9
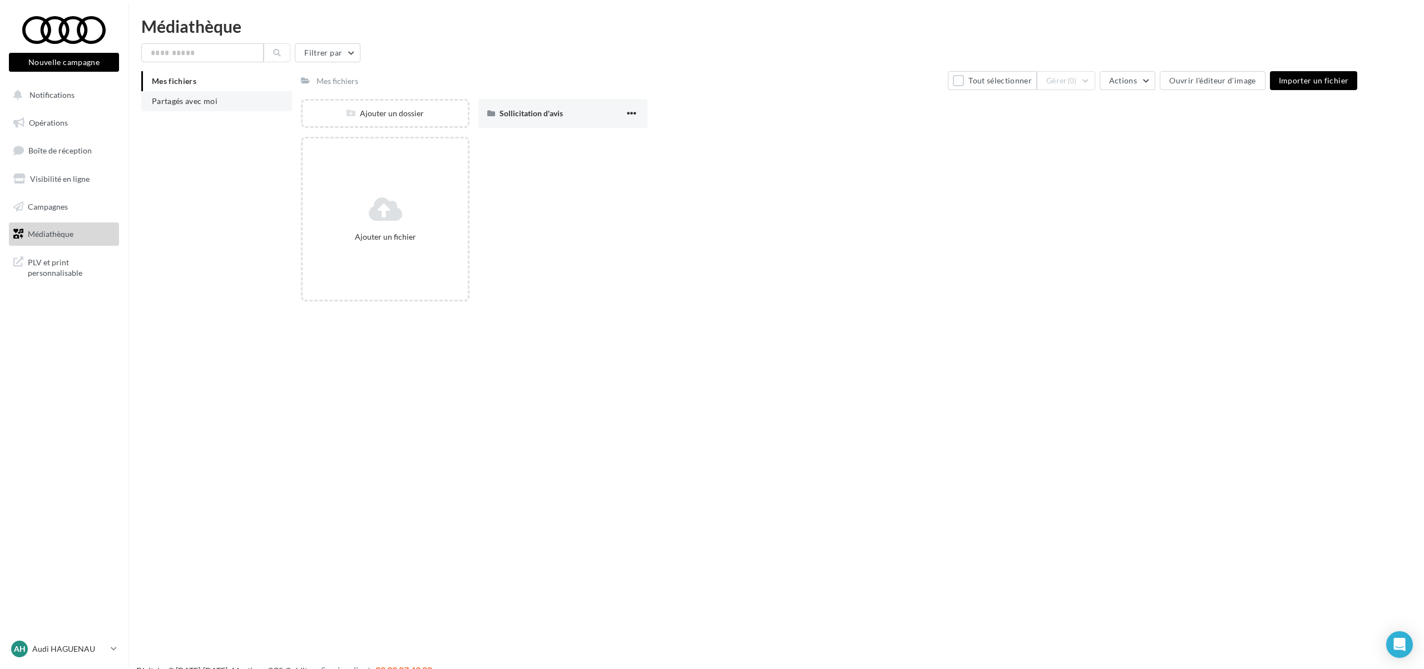
click at [194, 107] on li "Partagés avec moi" at bounding box center [216, 101] width 151 height 20
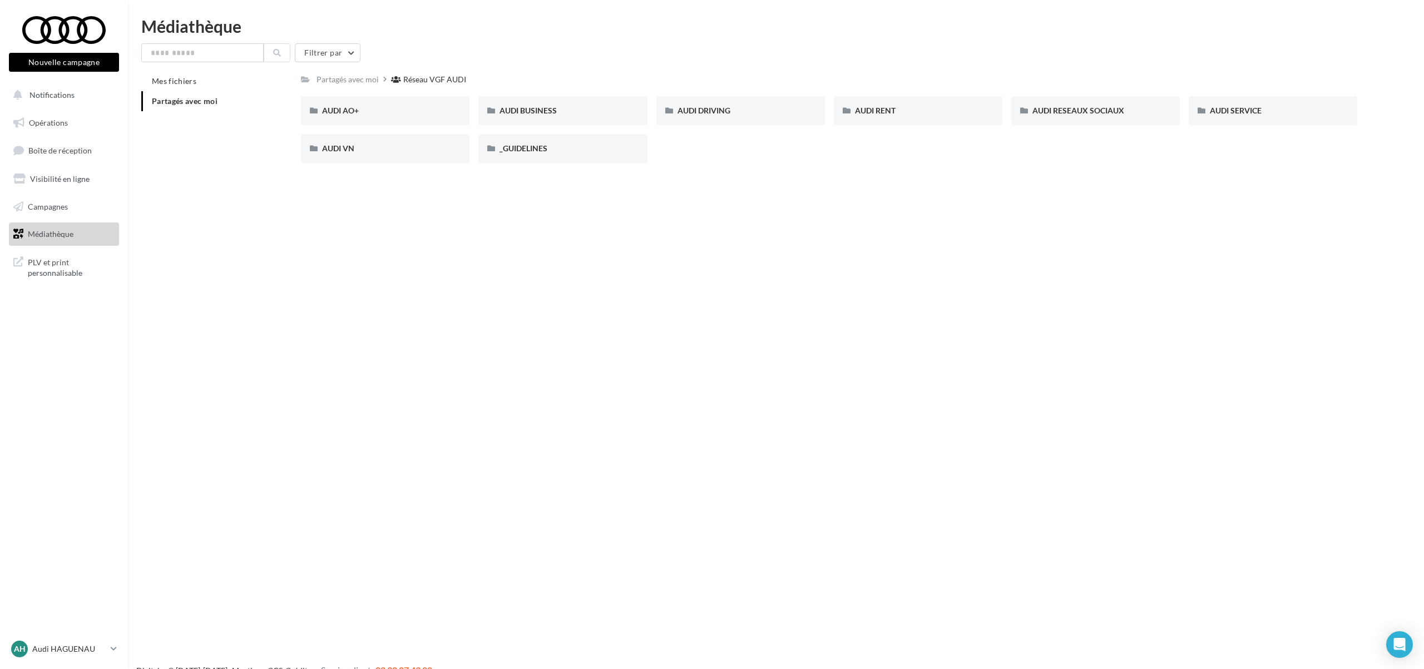
click at [216, 42] on div "Médiathèque Filtrer par Mes fichiers Partagés avec moi Partagés avec moi Réseau…" at bounding box center [776, 95] width 1296 height 154
click at [215, 49] on input "text" at bounding box center [202, 52] width 122 height 19
type input "**"
click at [464, 49] on div "** Filtrer par" at bounding box center [775, 52] width 1269 height 19
click at [270, 53] on button at bounding box center [277, 52] width 27 height 19
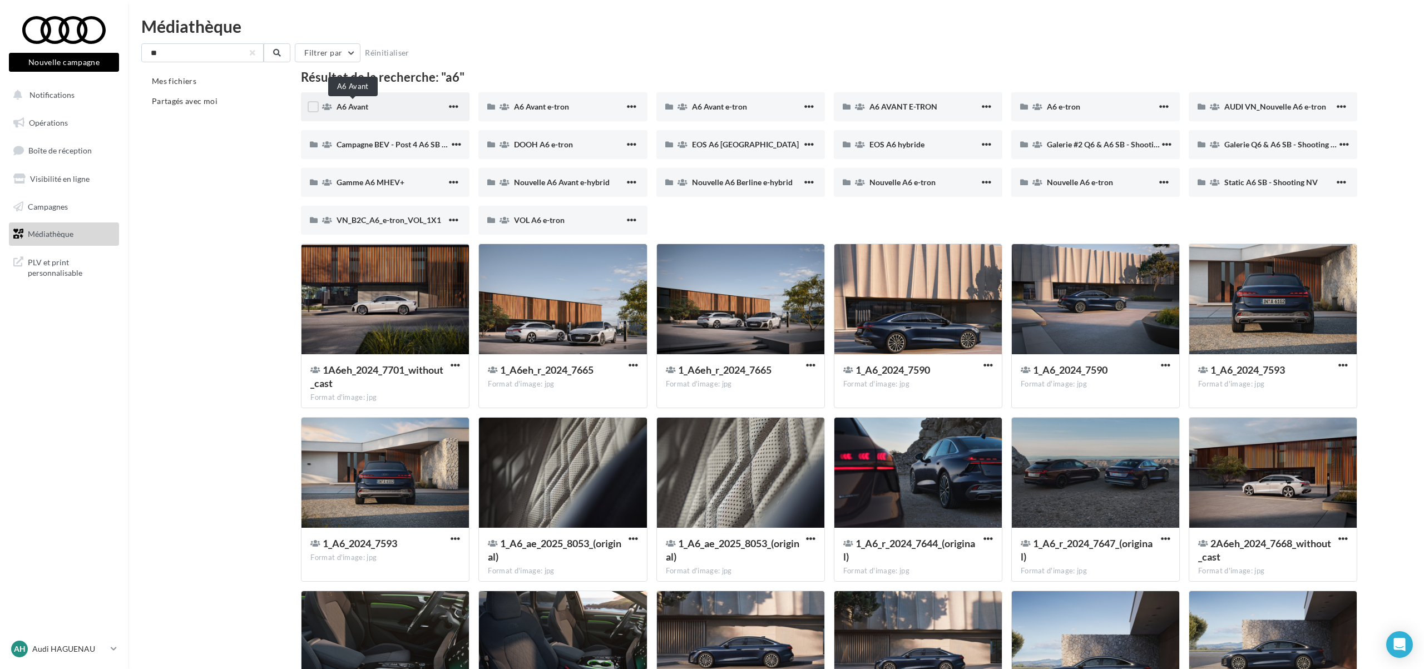
click at [345, 106] on span "A6 Avant" at bounding box center [352, 106] width 32 height 9
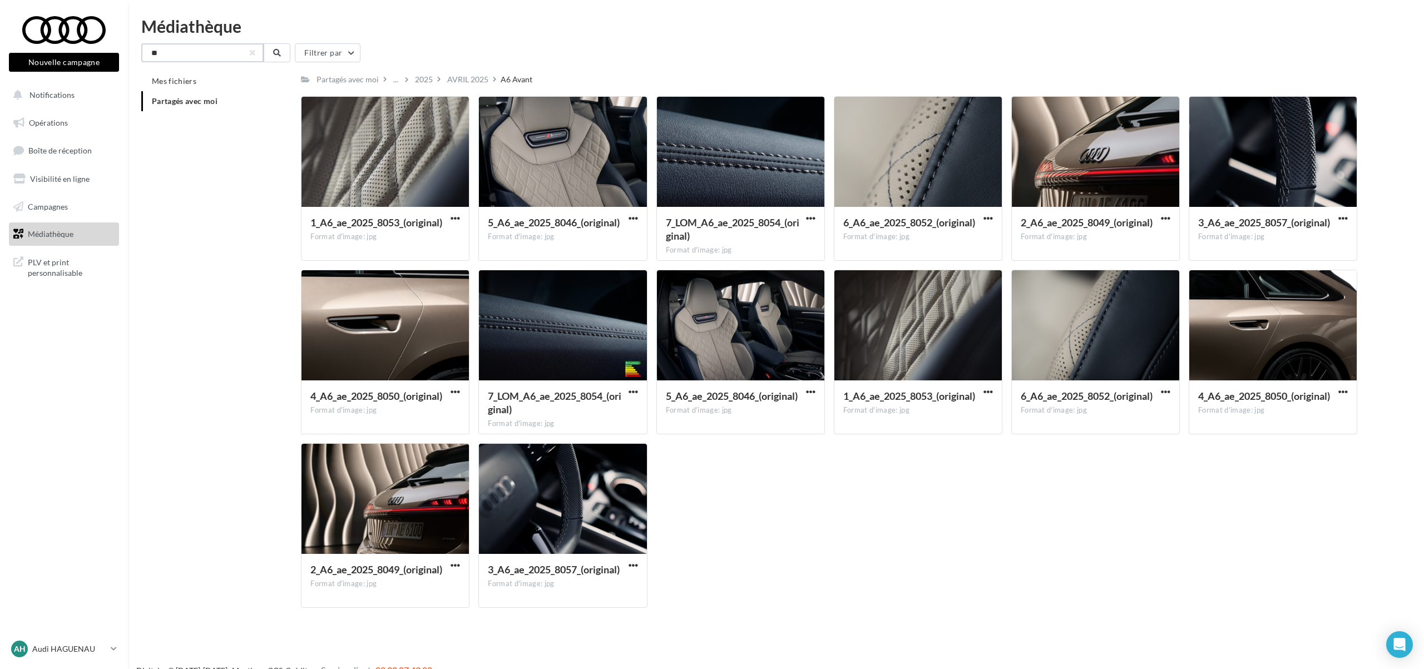
click at [210, 55] on input "**" at bounding box center [202, 52] width 122 height 19
click at [268, 48] on button at bounding box center [277, 52] width 27 height 19
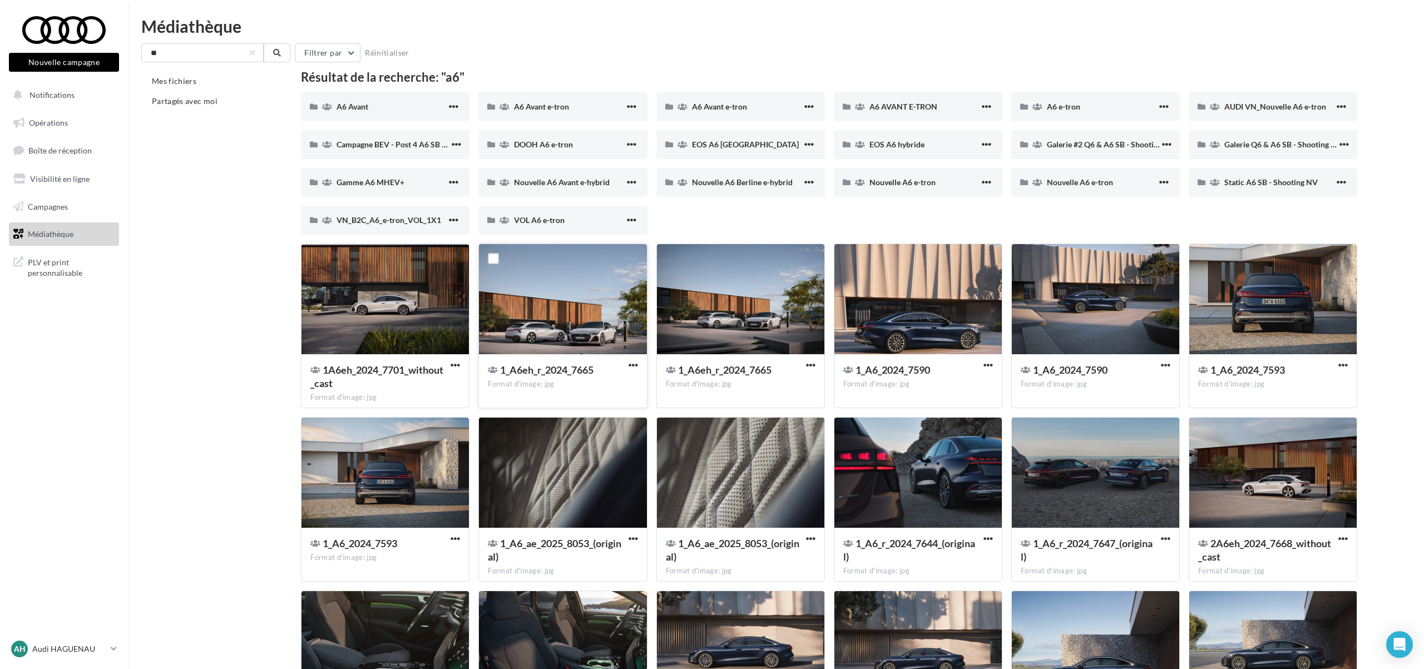
click at [526, 335] on div at bounding box center [562, 299] width 167 height 111
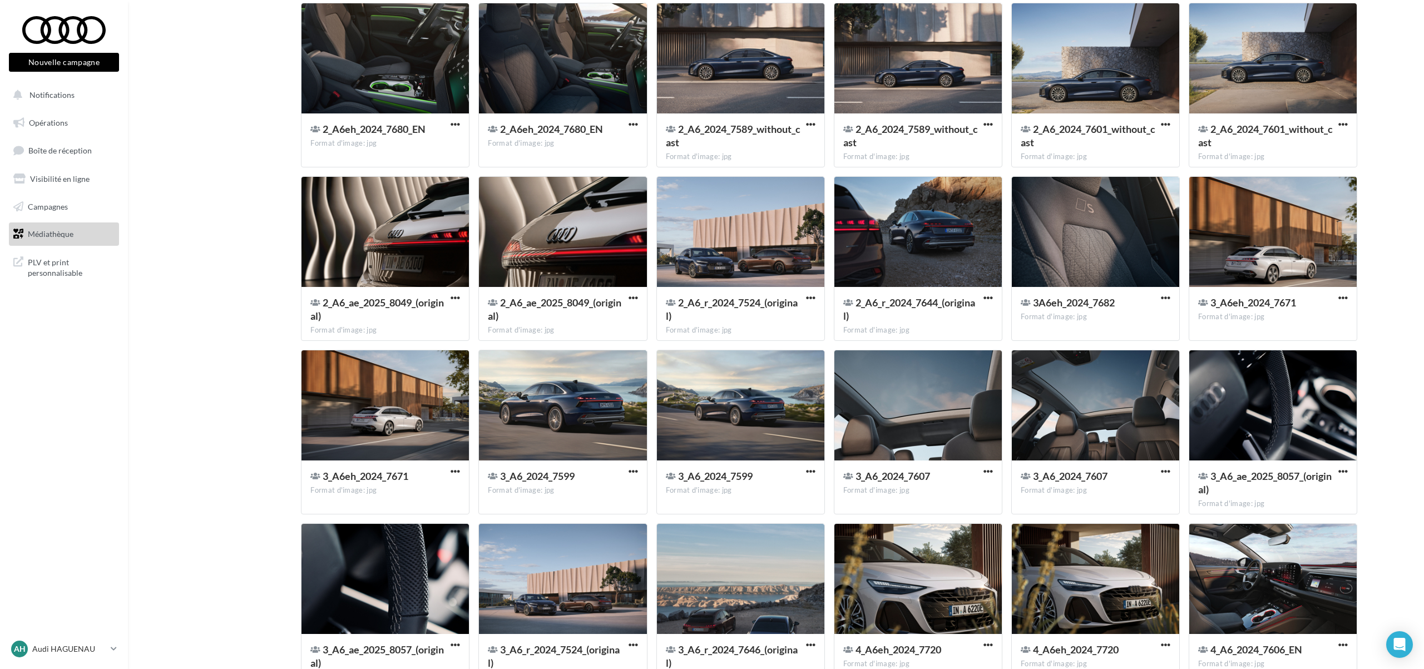
scroll to position [591, 0]
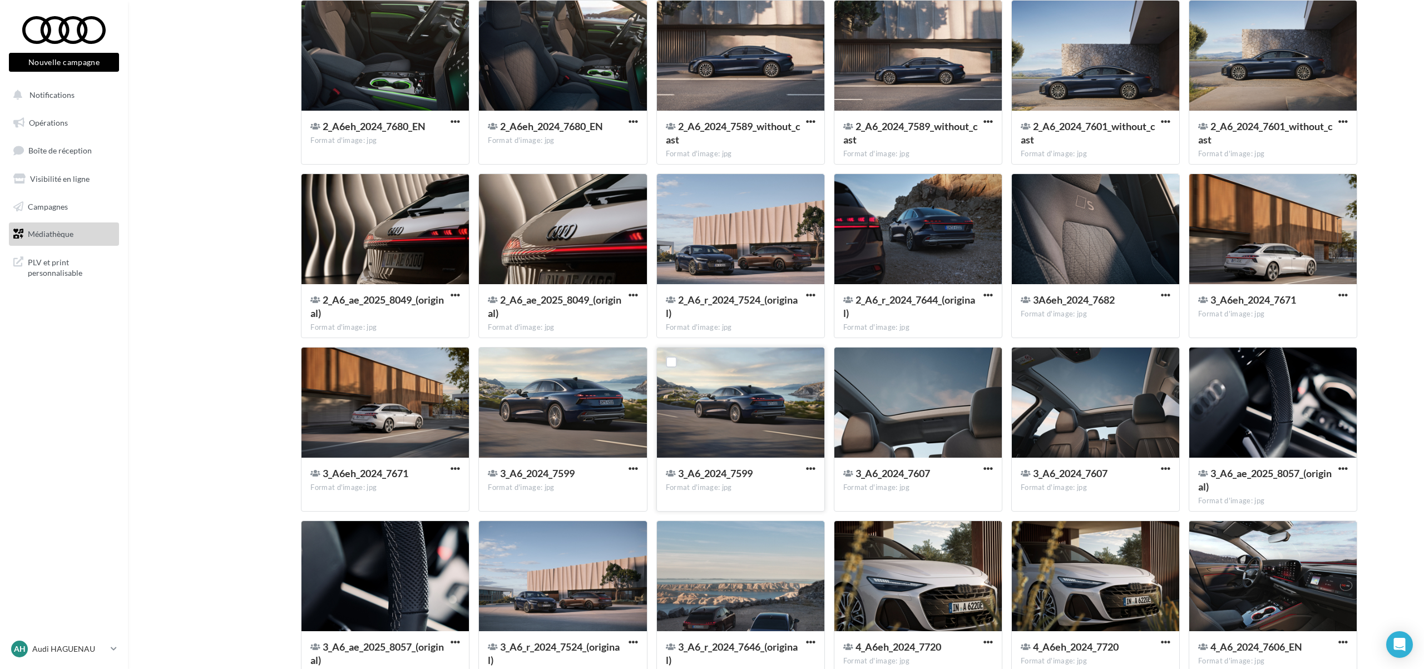
click at [803, 470] on div "3_A6_2024_7599" at bounding box center [741, 475] width 150 height 16
click at [813, 468] on span "button" at bounding box center [810, 468] width 9 height 9
click at [780, 497] on button "Télécharger" at bounding box center [761, 491] width 111 height 29
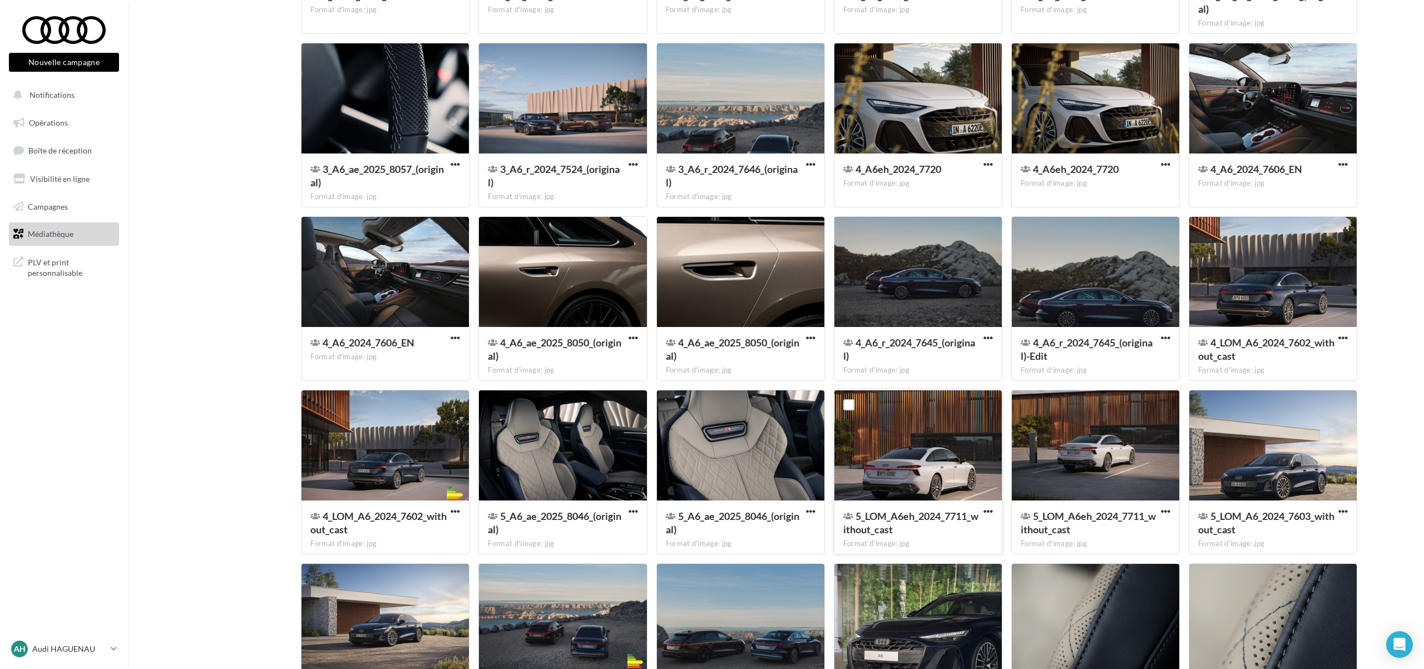
scroll to position [1120, 0]
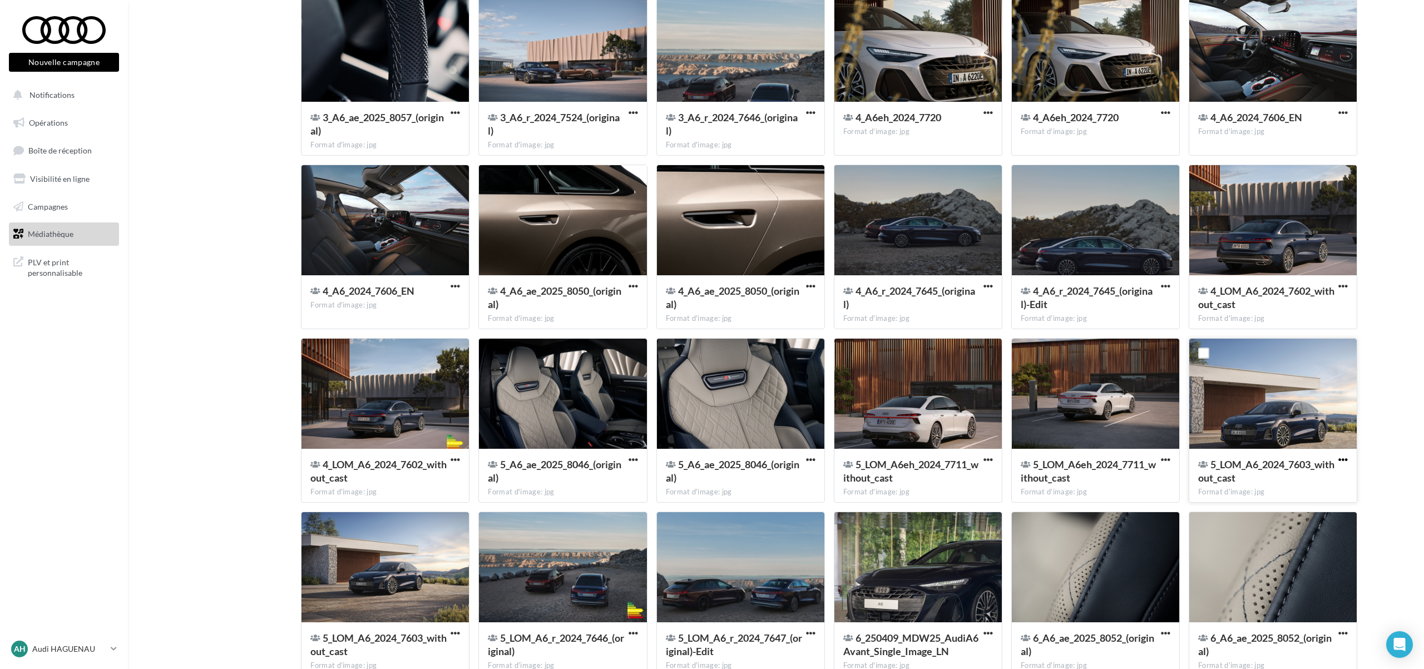
click at [1340, 459] on span "button" at bounding box center [1342, 459] width 9 height 9
click at [1305, 486] on button "Télécharger" at bounding box center [1294, 482] width 111 height 29
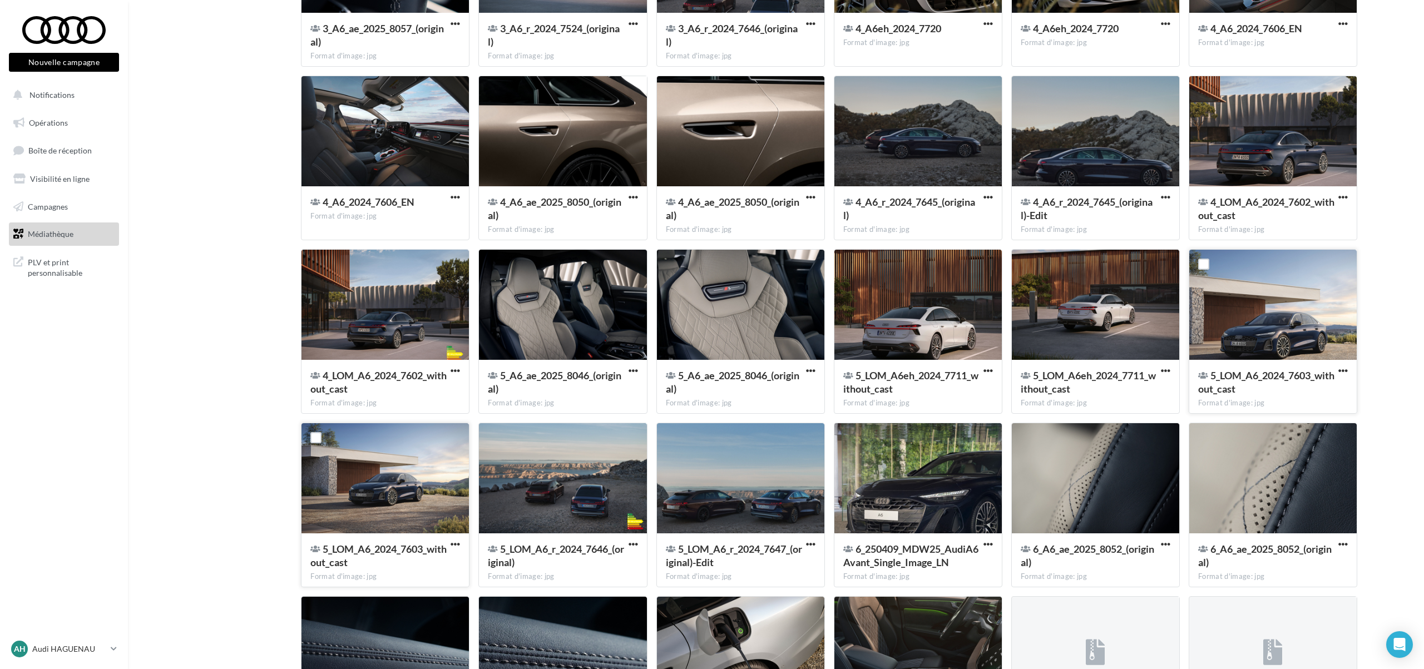
scroll to position [1211, 0]
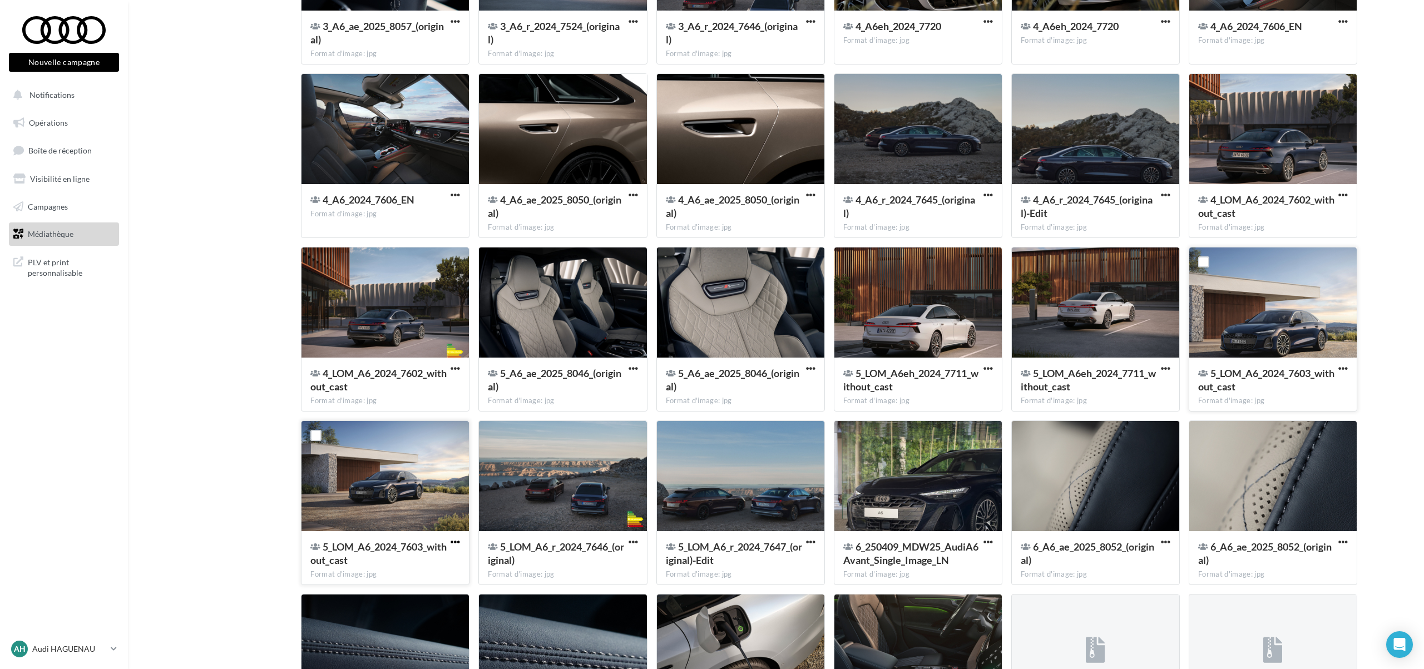
click at [458, 542] on span "button" at bounding box center [455, 541] width 9 height 9
click at [436, 567] on button "Télécharger" at bounding box center [406, 564] width 111 height 29
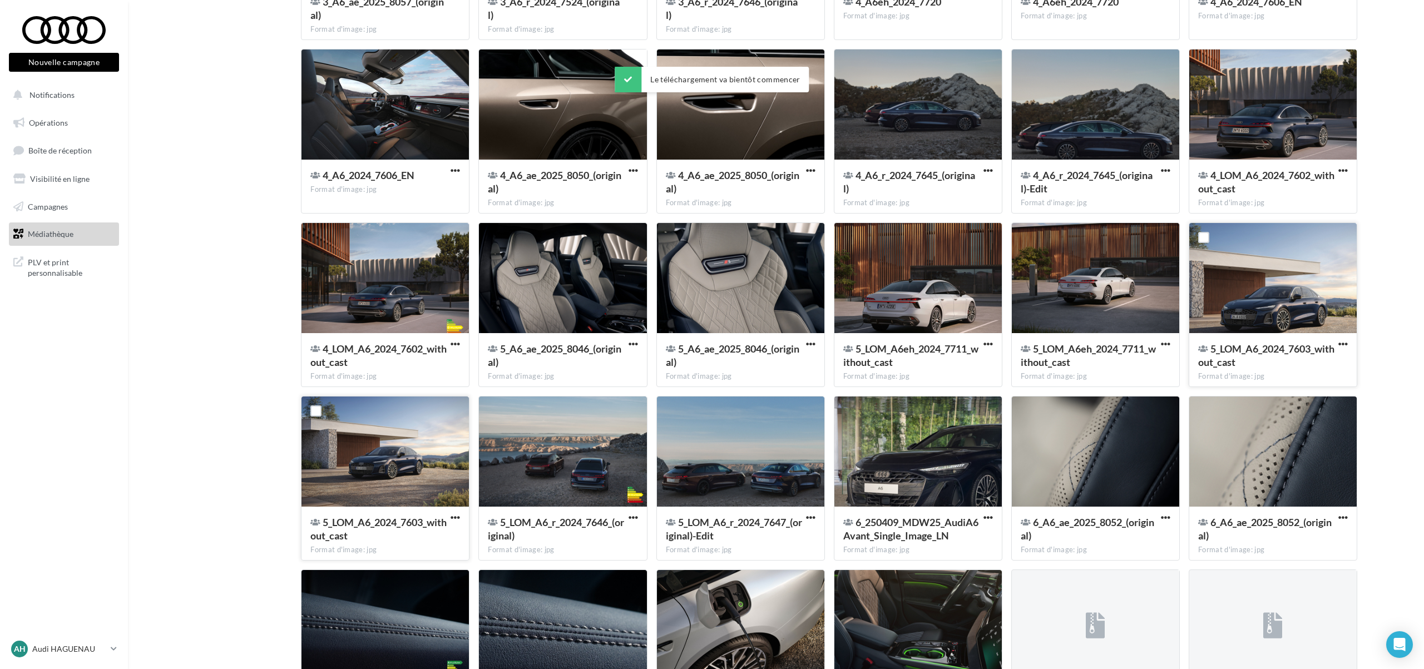
scroll to position [1237, 0]
